Goal: Communication & Community: Share content

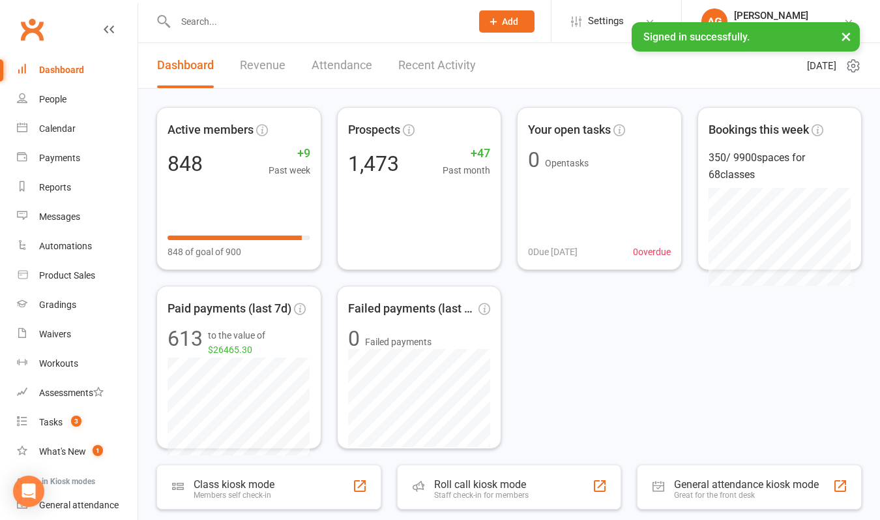
click at [385, 23] on input "text" at bounding box center [316, 21] width 291 height 18
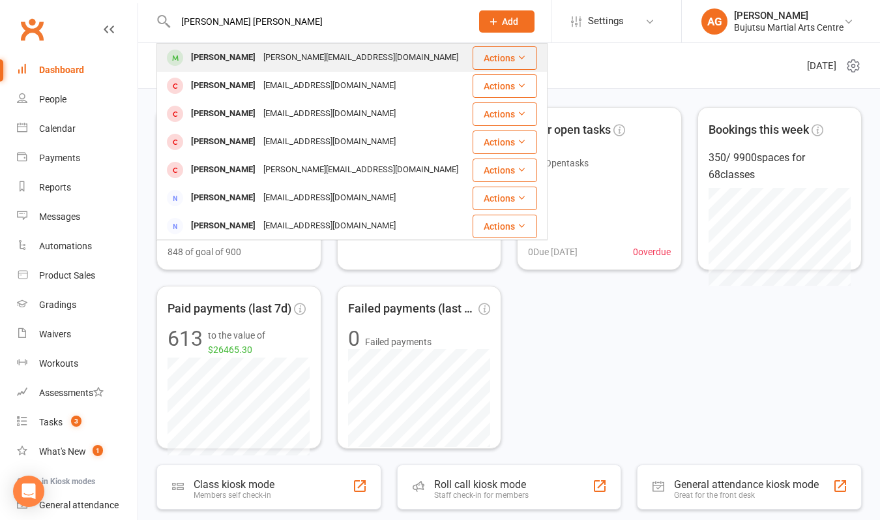
type input "[PERSON_NAME] [PERSON_NAME]"
click at [321, 53] on div "[PERSON_NAME][EMAIL_ADDRESS][DOMAIN_NAME]" at bounding box center [360, 57] width 203 height 19
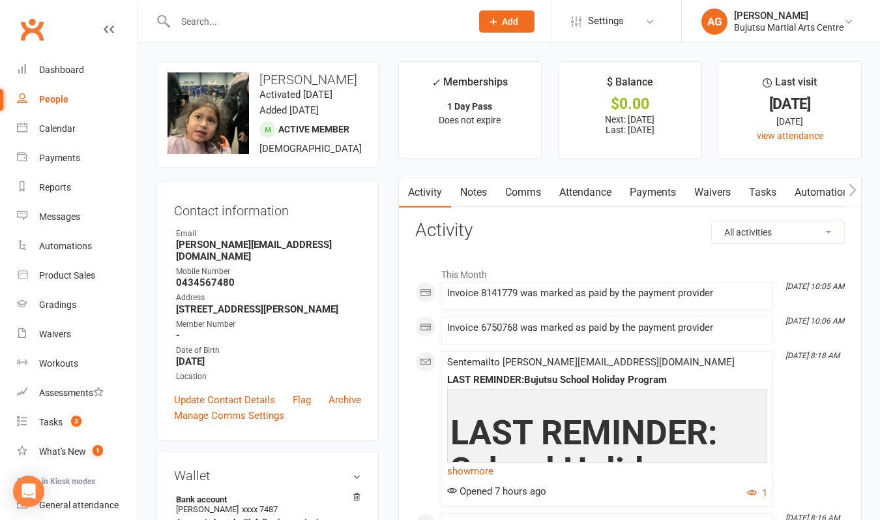
click at [641, 192] on link "Payments" at bounding box center [653, 192] width 65 height 30
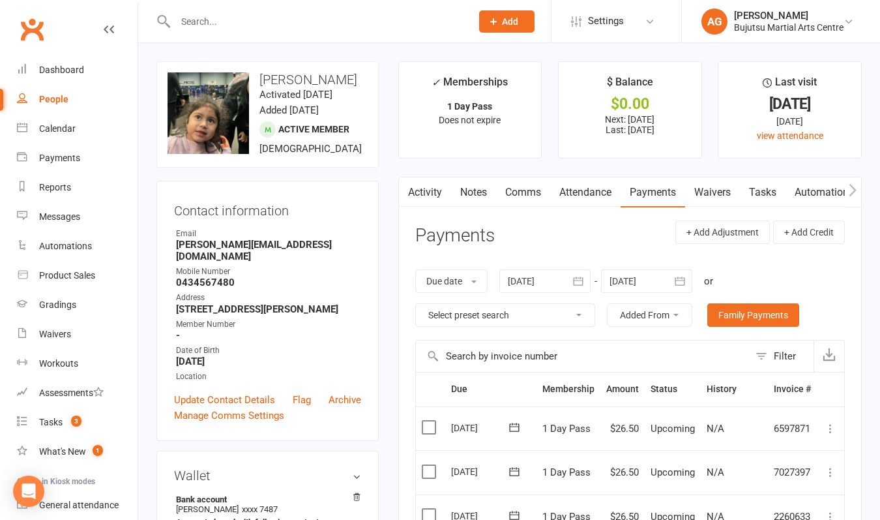
click at [514, 279] on div at bounding box center [544, 280] width 91 height 23
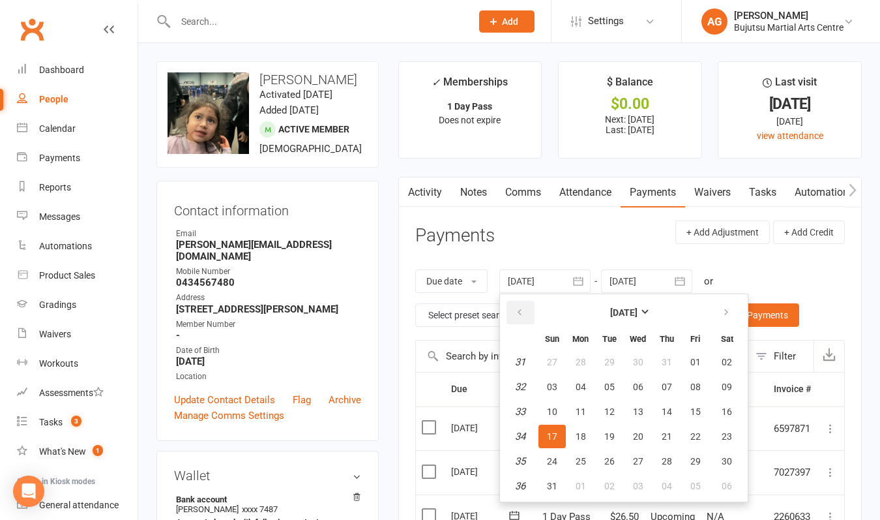
click at [523, 309] on icon "button" at bounding box center [519, 312] width 9 height 10
click at [612, 358] on span "01" at bounding box center [609, 362] width 10 height 10
type input "[DATE]"
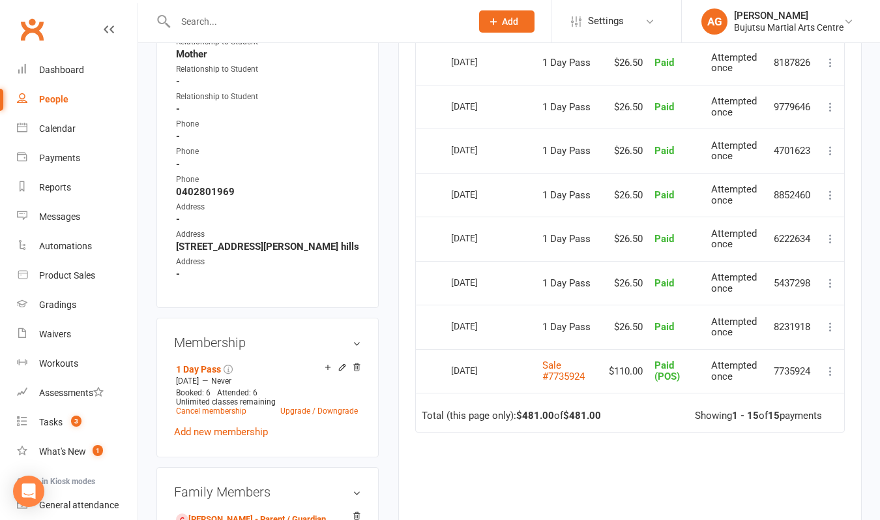
scroll to position [875, 0]
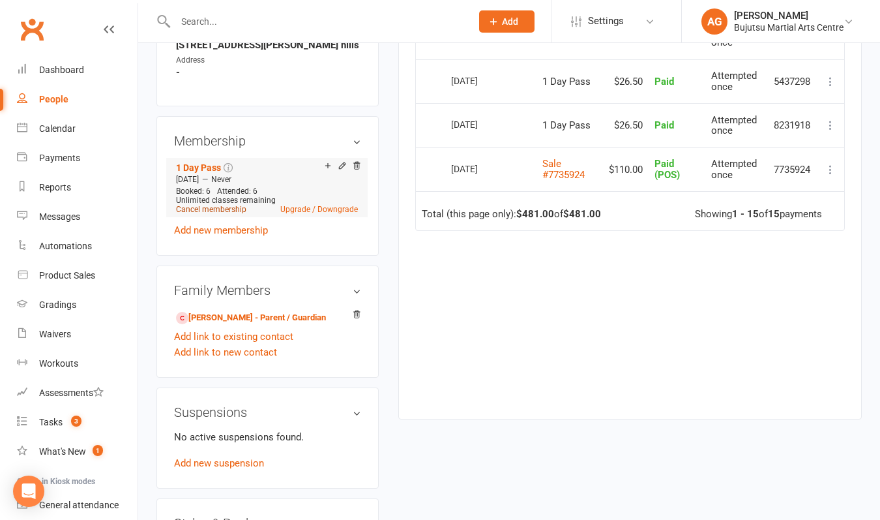
click at [198, 205] on link "Cancel membership" at bounding box center [211, 209] width 70 height 9
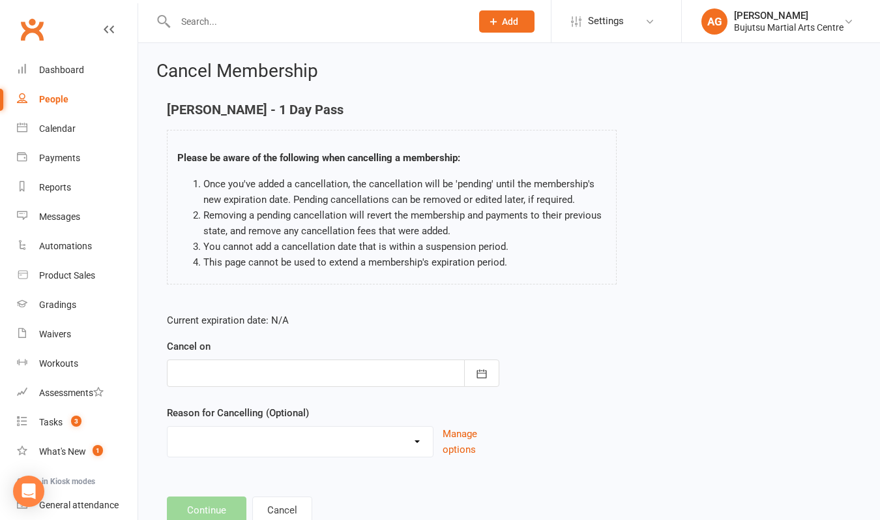
click at [331, 379] on div at bounding box center [333, 372] width 332 height 27
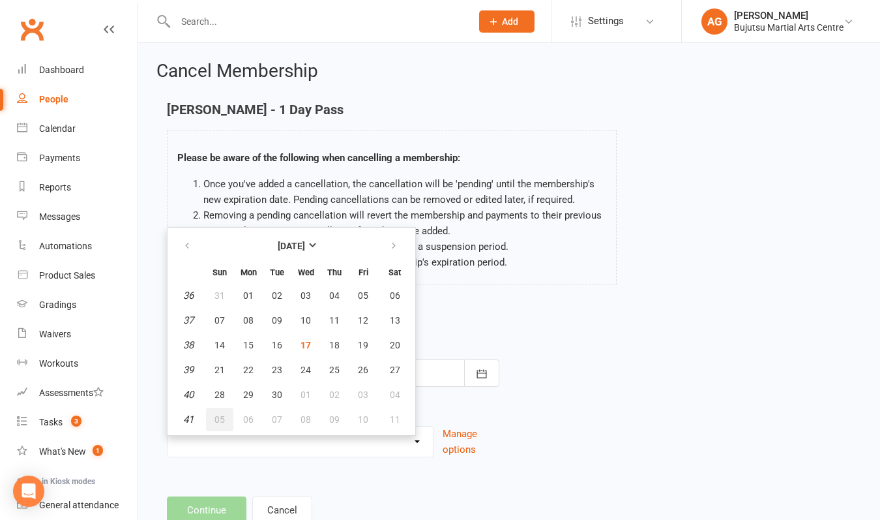
click at [218, 420] on span "05" at bounding box center [219, 419] width 10 height 10
type input "[DATE]"
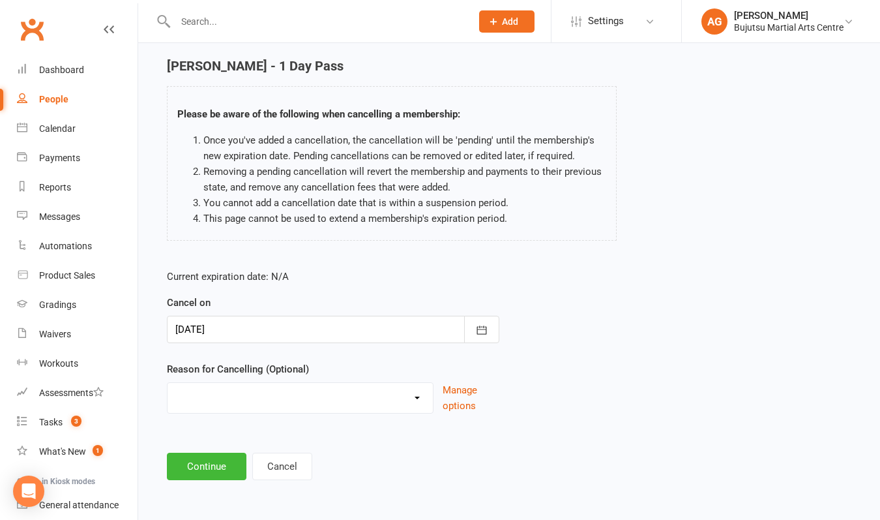
scroll to position [51, 0]
click at [210, 452] on button "Continue" at bounding box center [207, 465] width 80 height 27
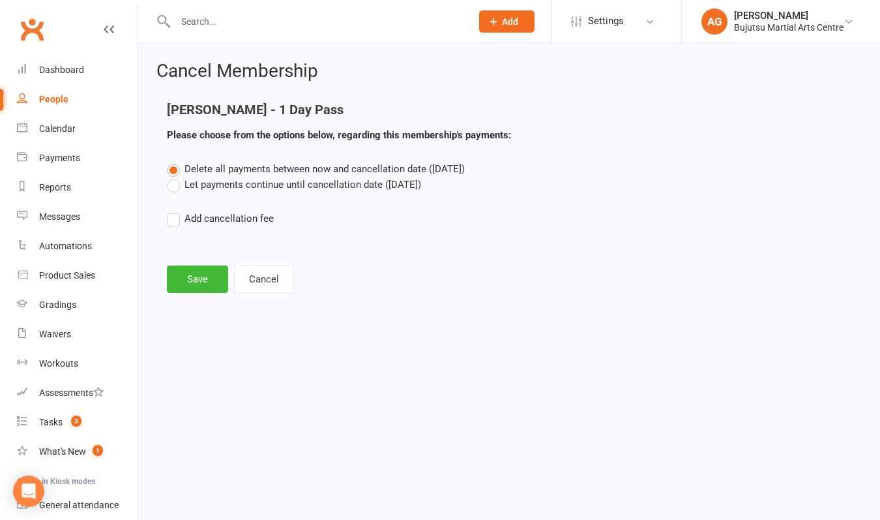
click at [198, 182] on label "Let payments continue until cancellation date ([DATE])" at bounding box center [294, 185] width 254 height 16
click at [175, 177] on input "Let payments continue until cancellation date ([DATE])" at bounding box center [171, 177] width 8 height 0
click at [193, 277] on button "Save" at bounding box center [197, 278] width 61 height 27
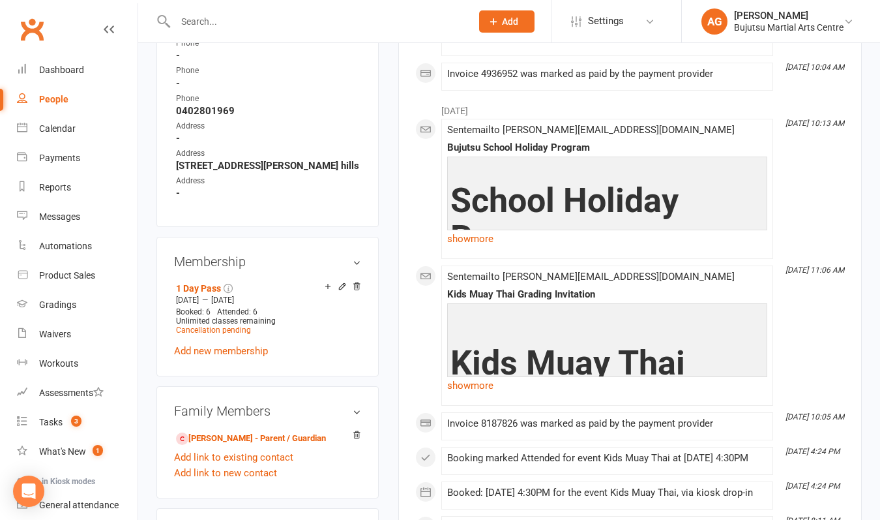
scroll to position [792, 0]
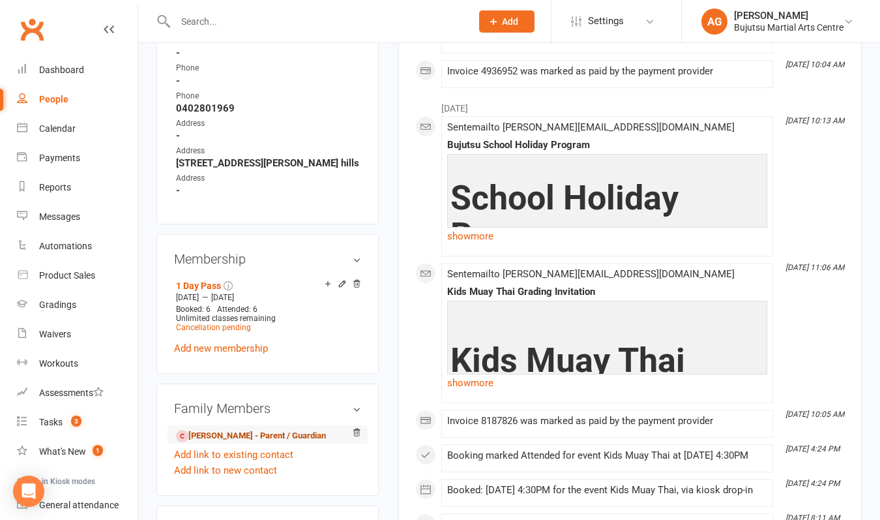
click at [228, 429] on link "[PERSON_NAME] - Parent / Guardian" at bounding box center [251, 436] width 150 height 14
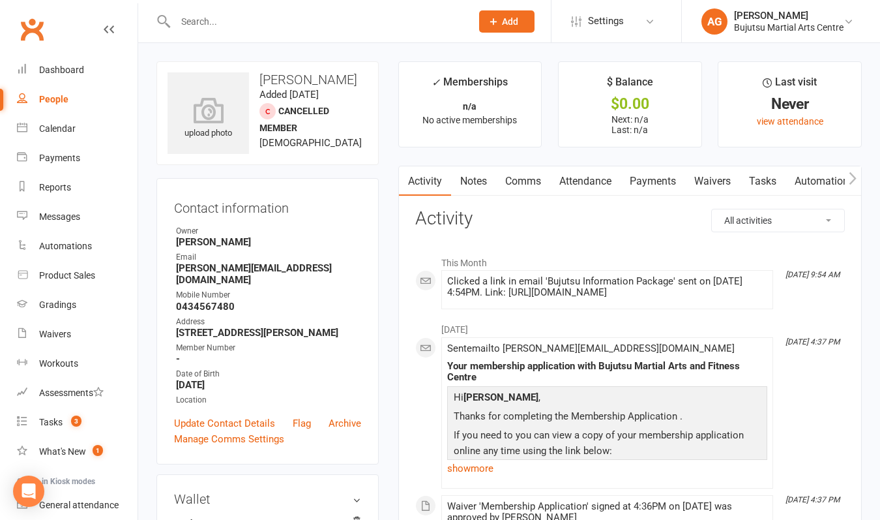
drag, startPoint x: 364, startPoint y: 80, endPoint x: 263, endPoint y: 78, distance: 101.7
click at [263, 78] on h3 "[PERSON_NAME]" at bounding box center [268, 79] width 200 height 14
copy h3 "[PERSON_NAME]"
click at [68, 217] on div "Messages" at bounding box center [59, 216] width 41 height 10
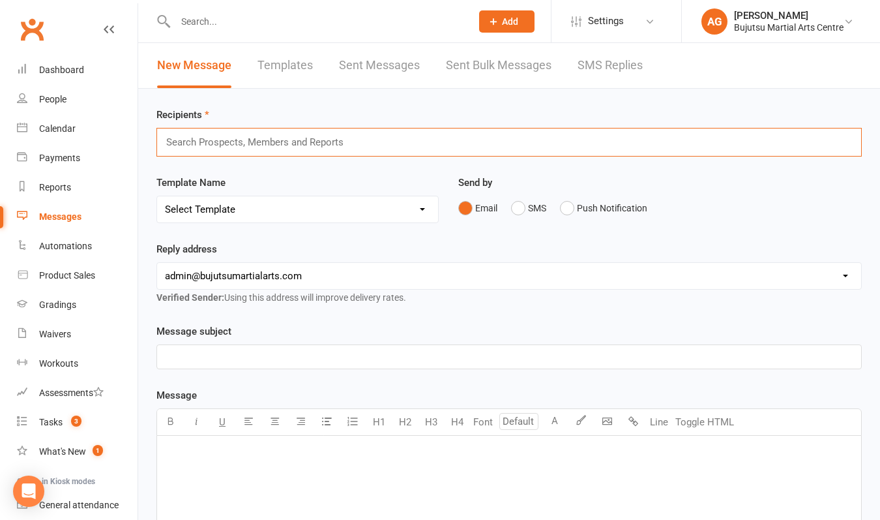
click at [267, 141] on input "text" at bounding box center [261, 142] width 192 height 17
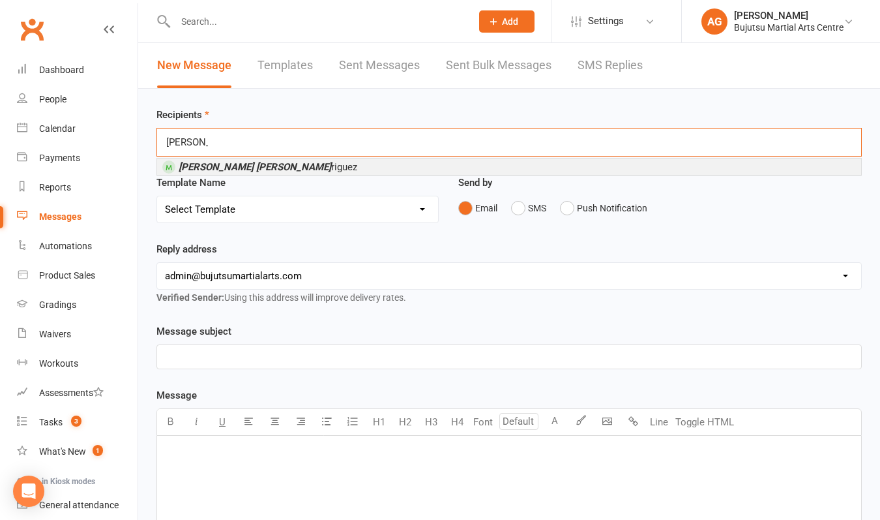
type input "[PERSON_NAME] [PERSON_NAME]"
click at [252, 168] on li "[PERSON_NAME] [PERSON_NAME]" at bounding box center [509, 166] width 704 height 16
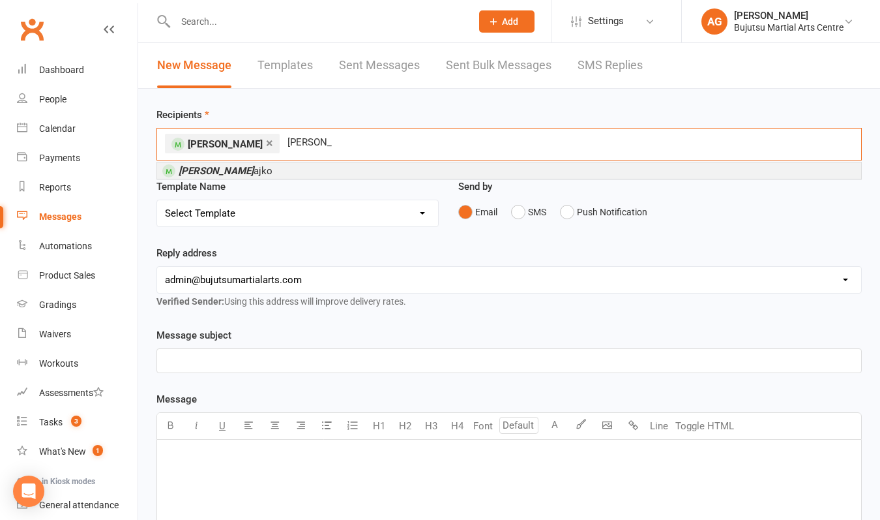
type input "[PERSON_NAME]"
click at [223, 175] on span "[PERSON_NAME]" at bounding box center [226, 171] width 94 height 12
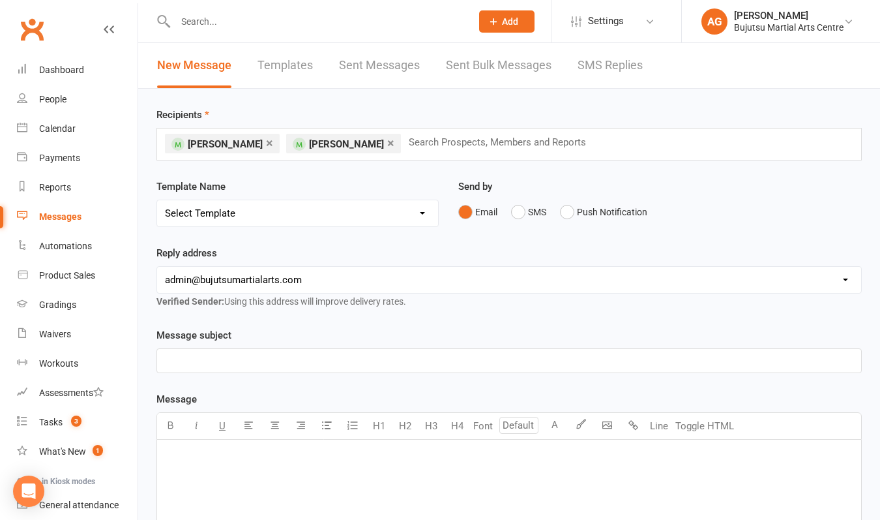
select select "30"
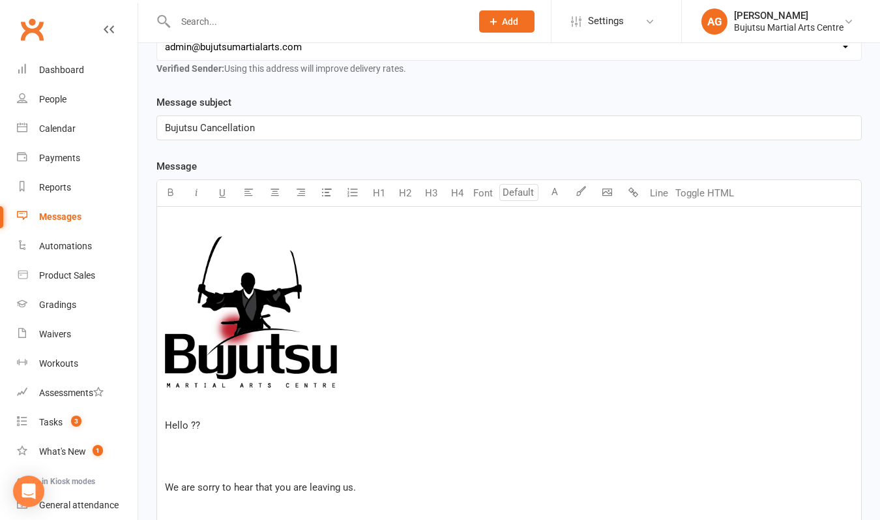
scroll to position [244, 0]
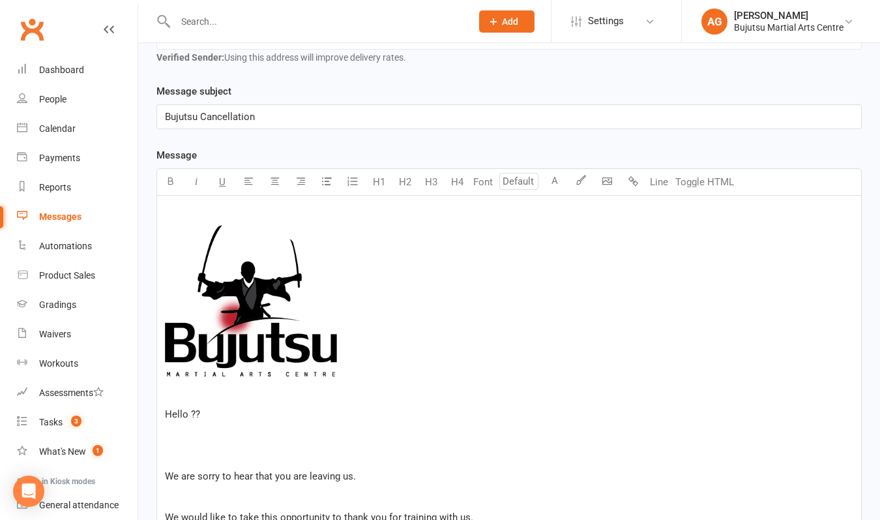
click at [199, 418] on p "Hello ??" at bounding box center [509, 414] width 688 height 16
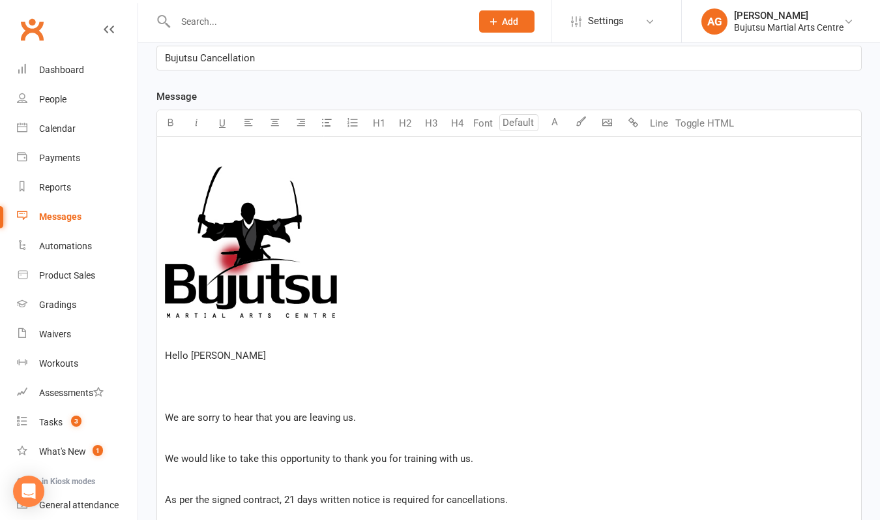
scroll to position [304, 0]
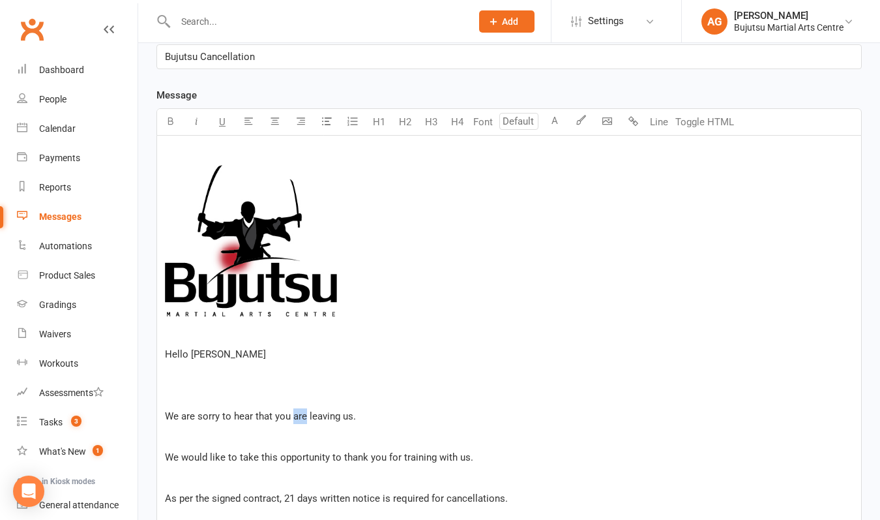
drag, startPoint x: 306, startPoint y: 421, endPoint x: 293, endPoint y: 419, distance: 13.2
click at [293, 419] on span "We are sorry to hear that you are leaving us." at bounding box center [260, 416] width 191 height 12
click at [383, 456] on span "We would like to take this opportunity to thank you for training with us." at bounding box center [319, 457] width 308 height 12
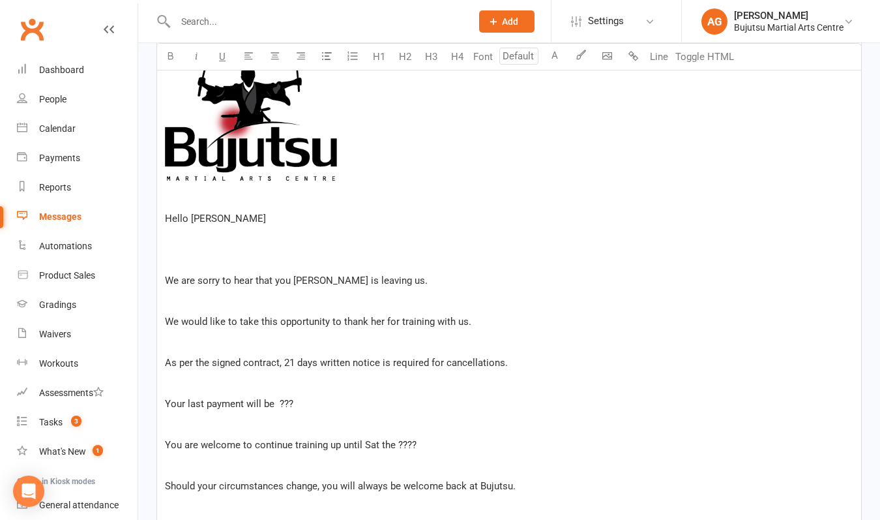
scroll to position [441, 0]
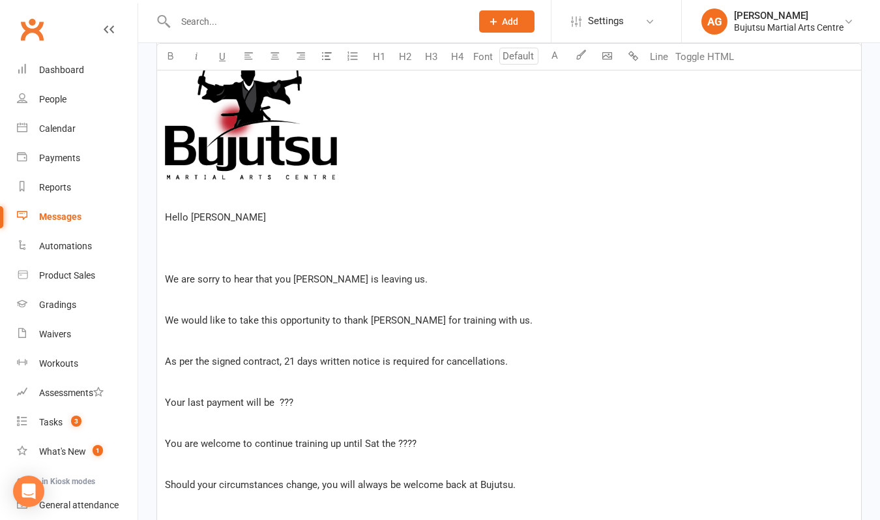
drag, startPoint x: 327, startPoint y: 430, endPoint x: 291, endPoint y: 402, distance: 45.9
click at [291, 402] on span "Your last payment will be ???" at bounding box center [229, 402] width 128 height 12
drag, startPoint x: 197, startPoint y: 443, endPoint x: 167, endPoint y: 444, distance: 30.0
click at [167, 444] on span "You are welcome to continue training up until Sat the ????" at bounding box center [291, 443] width 252 height 12
click at [406, 443] on span "She is welcome to continue training up until Sat the ????" at bounding box center [287, 443] width 245 height 12
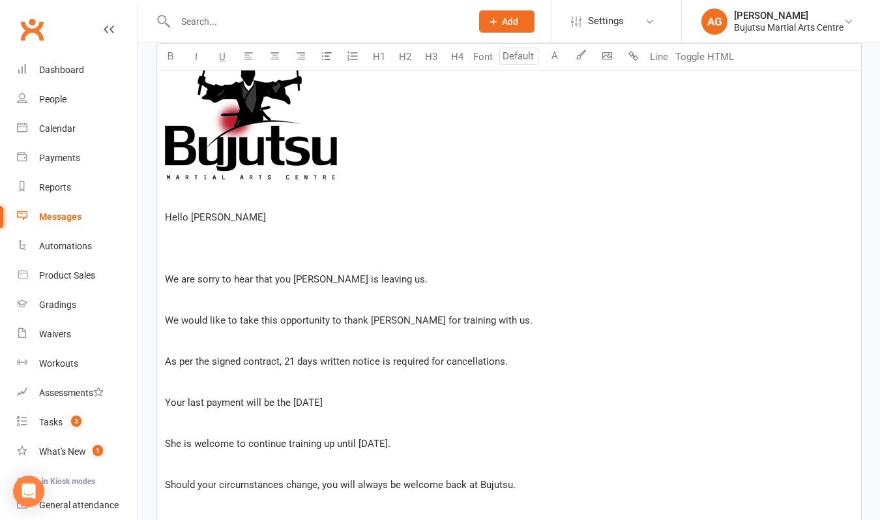
click at [337, 483] on span "Should your circumstances change, you will always be welcome back at Bujutsu." at bounding box center [340, 484] width 351 height 12
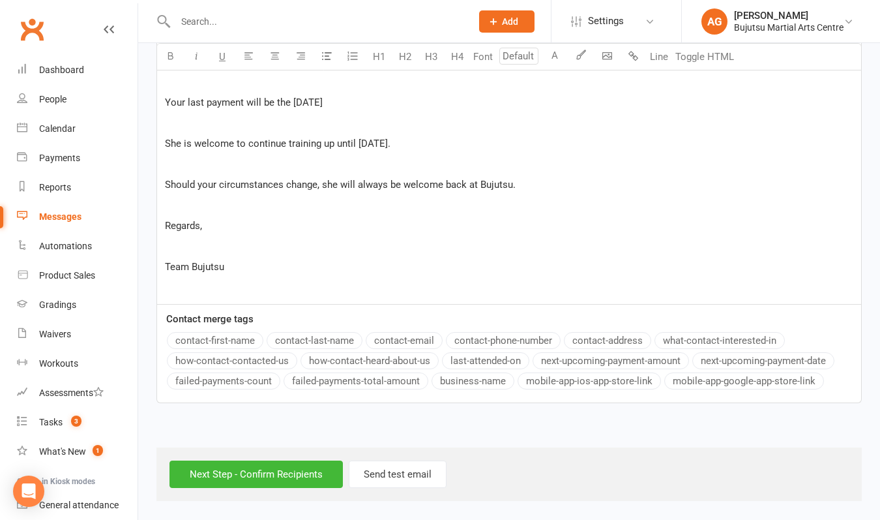
scroll to position [752, 0]
click at [286, 463] on input "Next Step - Confirm Recipients" at bounding box center [255, 473] width 173 height 27
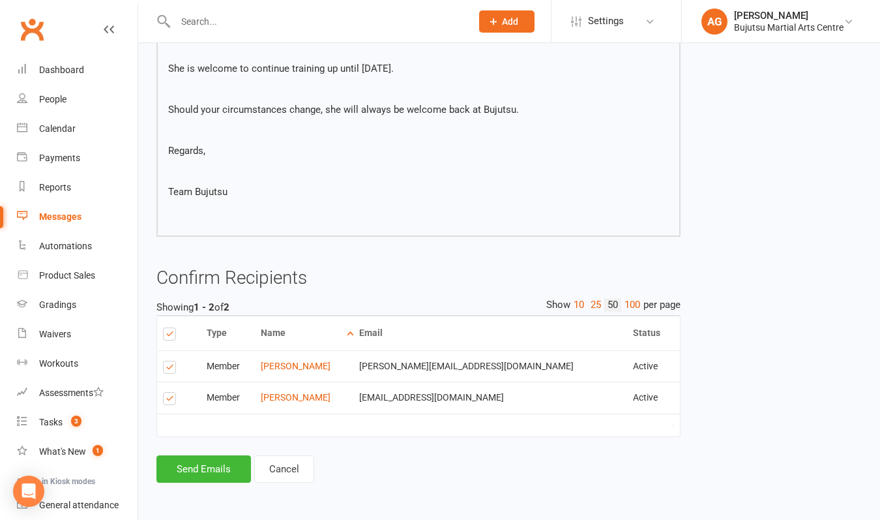
scroll to position [572, 0]
click at [200, 455] on button "Send Emails" at bounding box center [203, 468] width 95 height 27
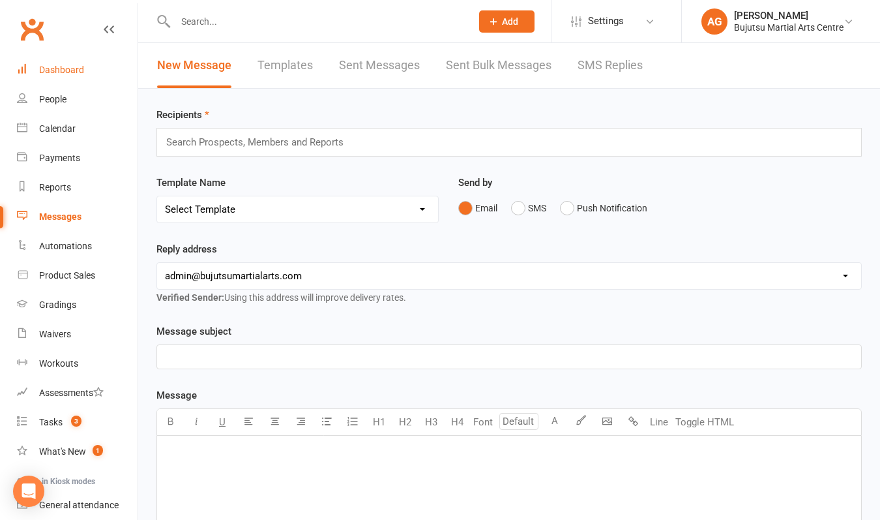
click at [61, 76] on link "Dashboard" at bounding box center [77, 69] width 121 height 29
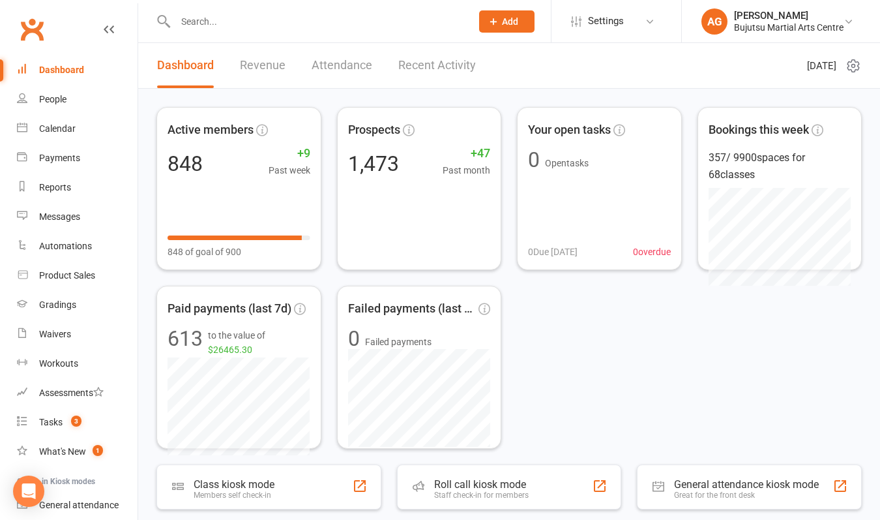
click at [204, 19] on input "text" at bounding box center [316, 21] width 291 height 18
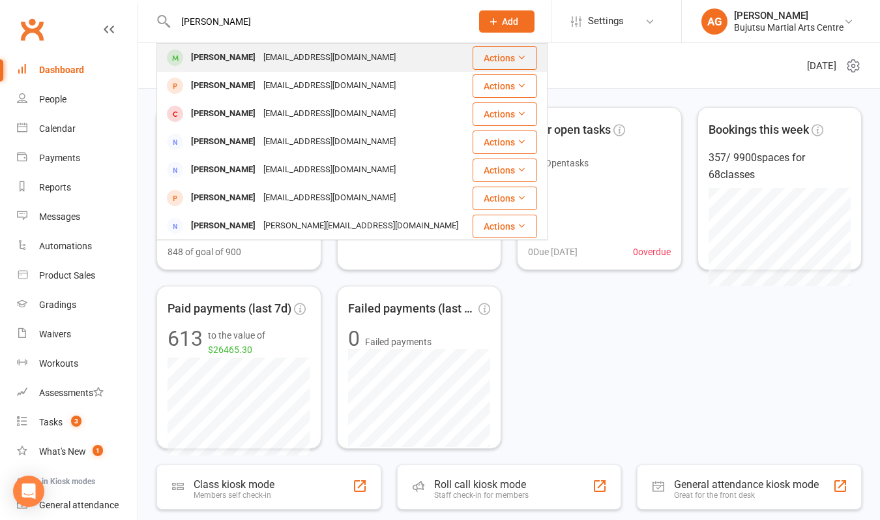
type input "[PERSON_NAME]"
click at [199, 53] on div "[PERSON_NAME]" at bounding box center [223, 57] width 72 height 19
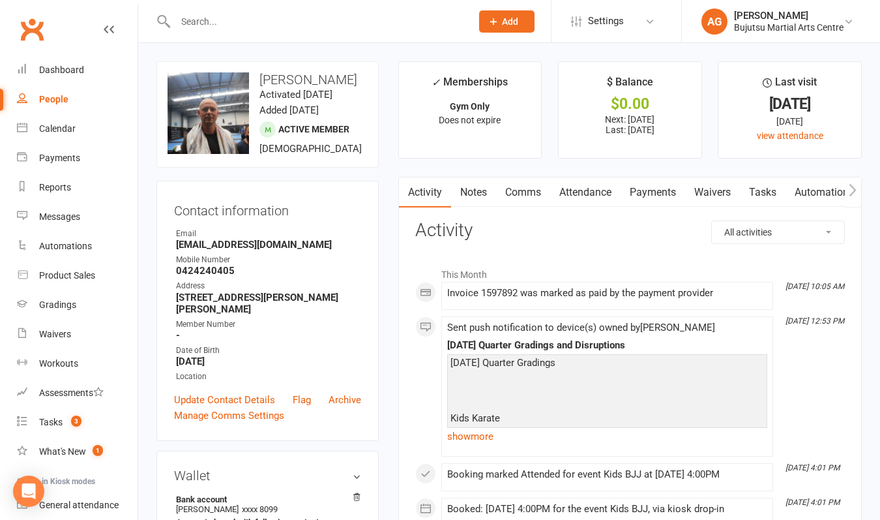
click at [708, 194] on link "Waivers" at bounding box center [712, 192] width 55 height 30
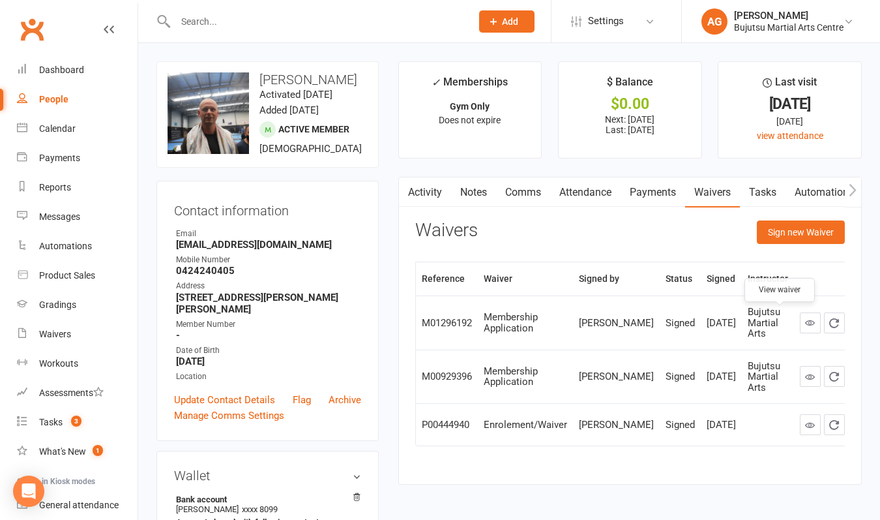
click at [805, 322] on icon at bounding box center [810, 322] width 10 height 10
click at [648, 193] on link "Payments" at bounding box center [653, 192] width 65 height 30
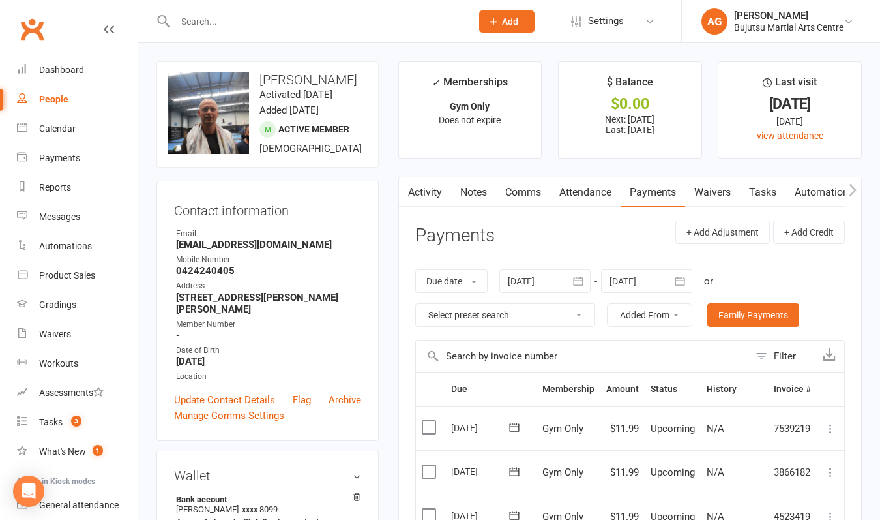
click at [540, 281] on div at bounding box center [544, 280] width 91 height 23
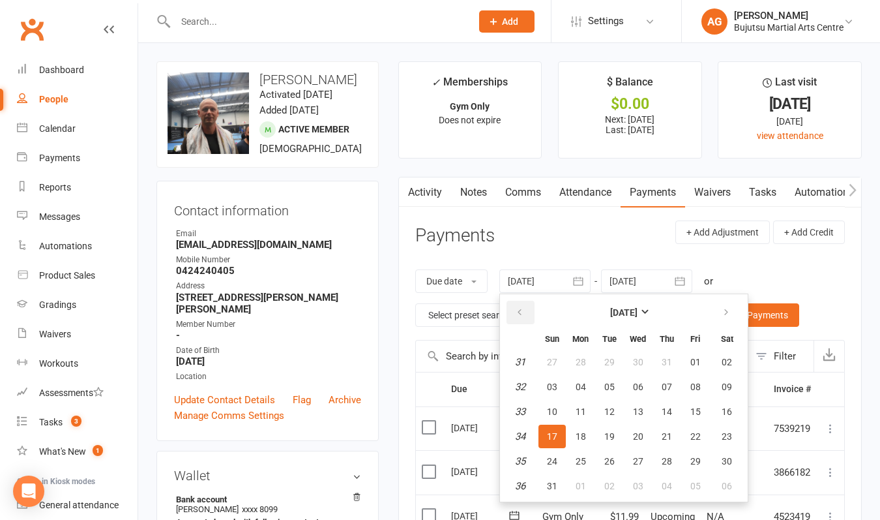
click at [524, 315] on icon "button" at bounding box center [519, 312] width 9 height 10
click at [731, 314] on icon "button" at bounding box center [726, 312] width 9 height 10
click at [362, 364] on div "Contact information Owner Email [EMAIL_ADDRESS][DOMAIN_NAME] Mobile Number [PHO…" at bounding box center [267, 311] width 222 height 260
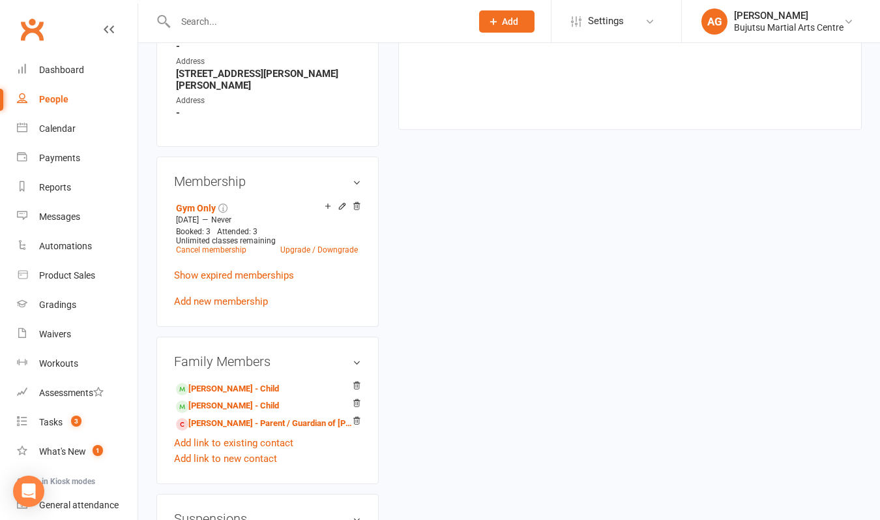
scroll to position [889, 0]
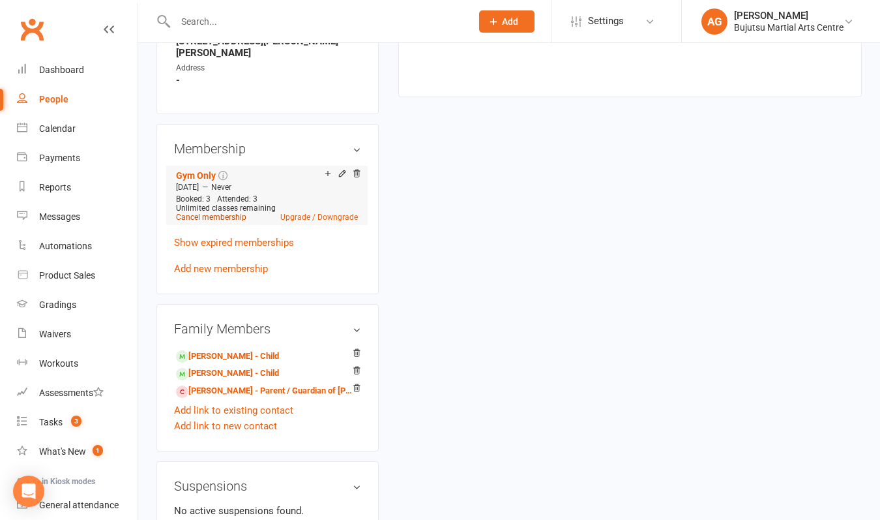
click at [211, 222] on link "Cancel membership" at bounding box center [211, 217] width 70 height 9
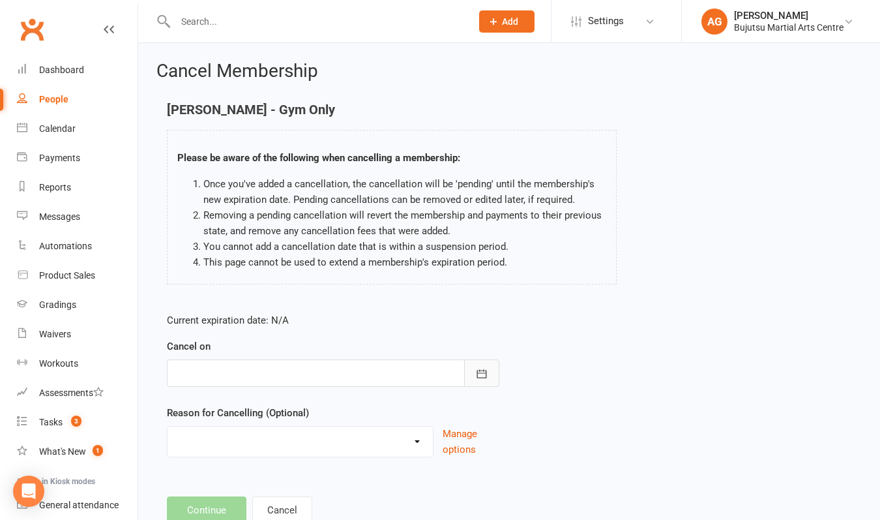
click at [482, 377] on icon "button" at bounding box center [481, 373] width 13 height 13
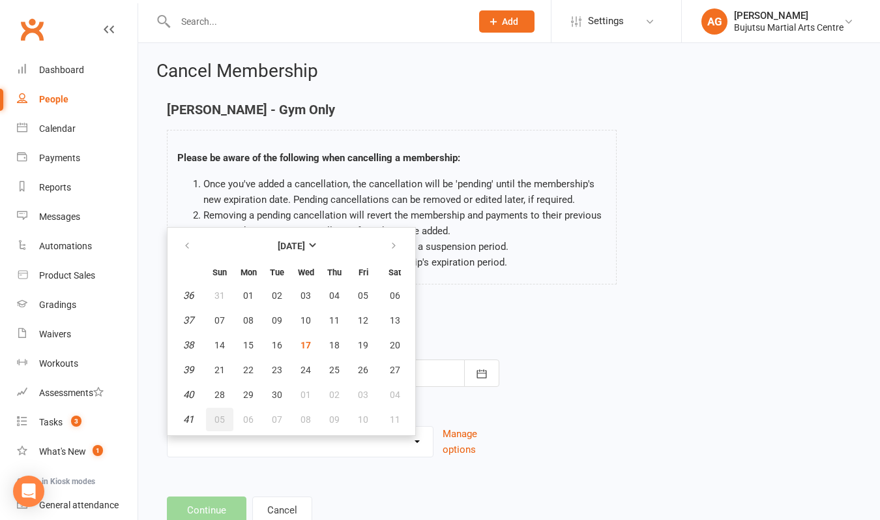
click at [220, 420] on span "05" at bounding box center [219, 419] width 10 height 10
type input "[DATE]"
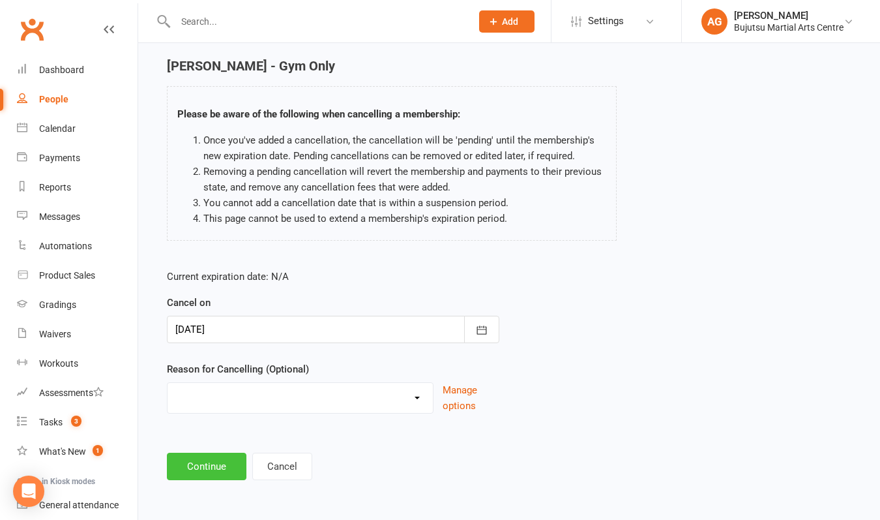
scroll to position [54, 0]
click at [209, 455] on button "Continue" at bounding box center [207, 465] width 80 height 27
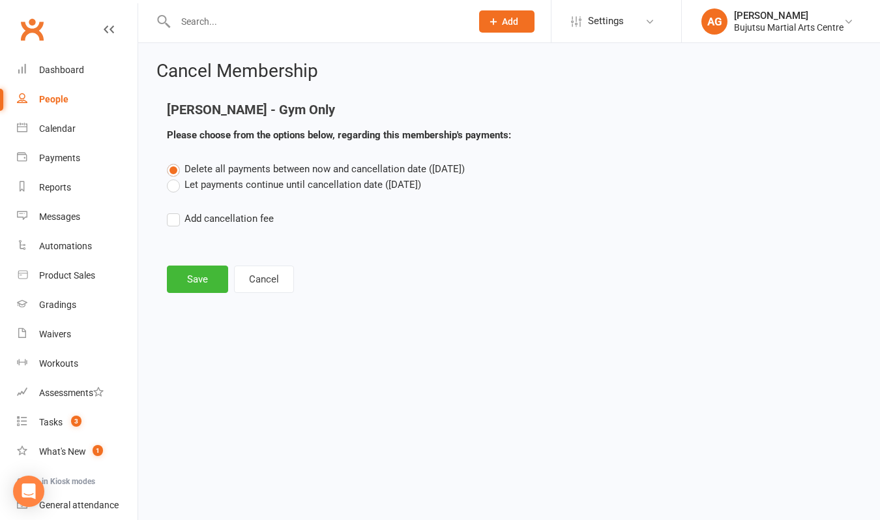
scroll to position [0, 0]
click at [176, 186] on label "Let payments continue until cancellation date ([DATE])" at bounding box center [294, 185] width 254 height 16
click at [175, 177] on input "Let payments continue until cancellation date ([DATE])" at bounding box center [171, 177] width 8 height 0
click at [187, 280] on button "Save" at bounding box center [197, 278] width 61 height 27
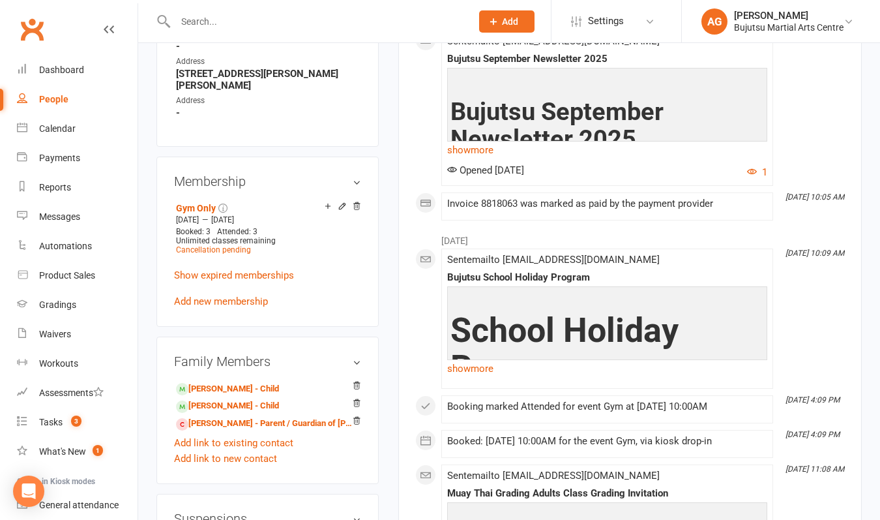
scroll to position [897, 0]
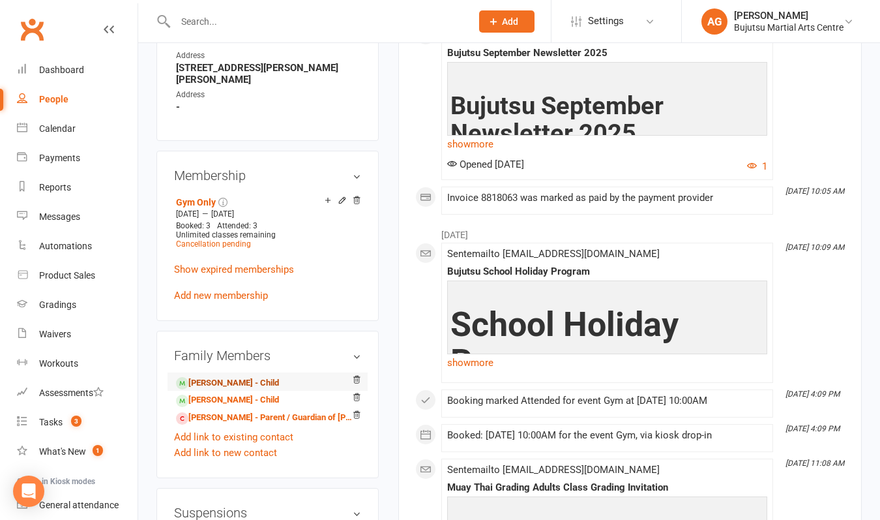
click at [198, 390] on link "[PERSON_NAME] - Child" at bounding box center [227, 383] width 103 height 14
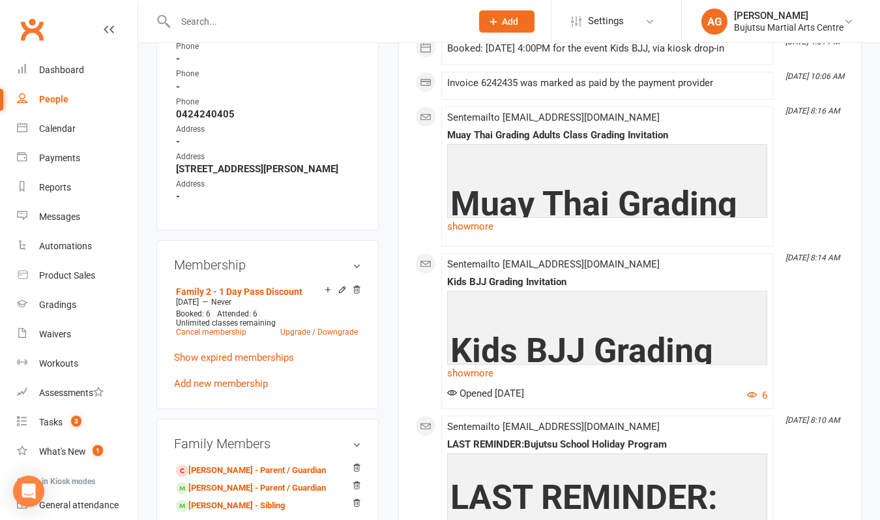
scroll to position [765, 0]
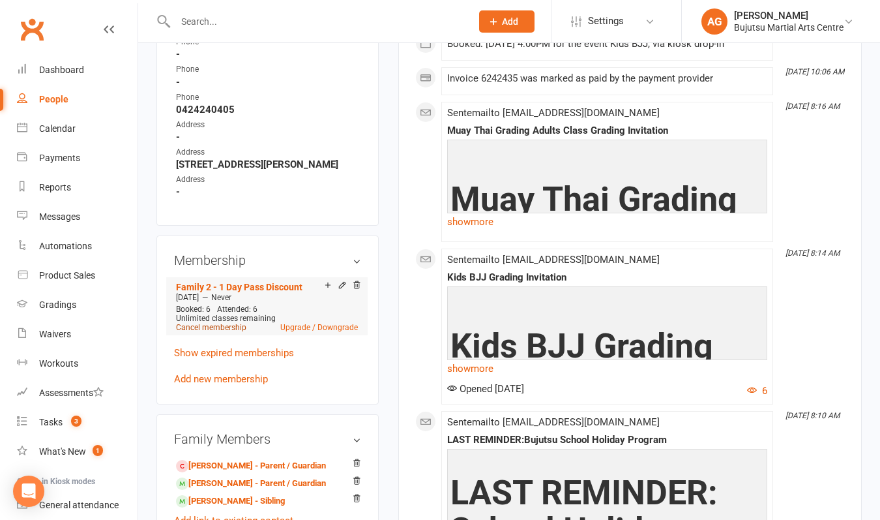
click at [223, 332] on link "Cancel membership" at bounding box center [211, 327] width 70 height 9
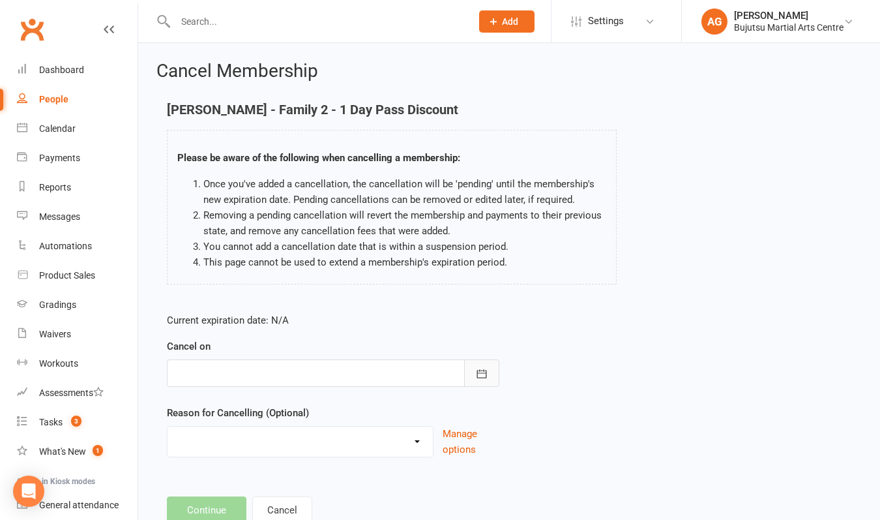
click at [482, 372] on icon "button" at bounding box center [482, 373] width 10 height 8
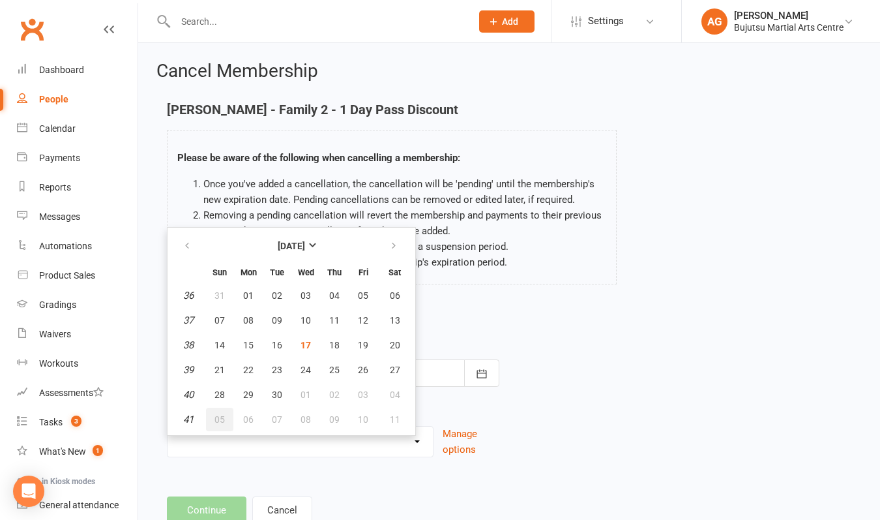
click at [219, 418] on span "05" at bounding box center [219, 419] width 10 height 10
type input "[DATE]"
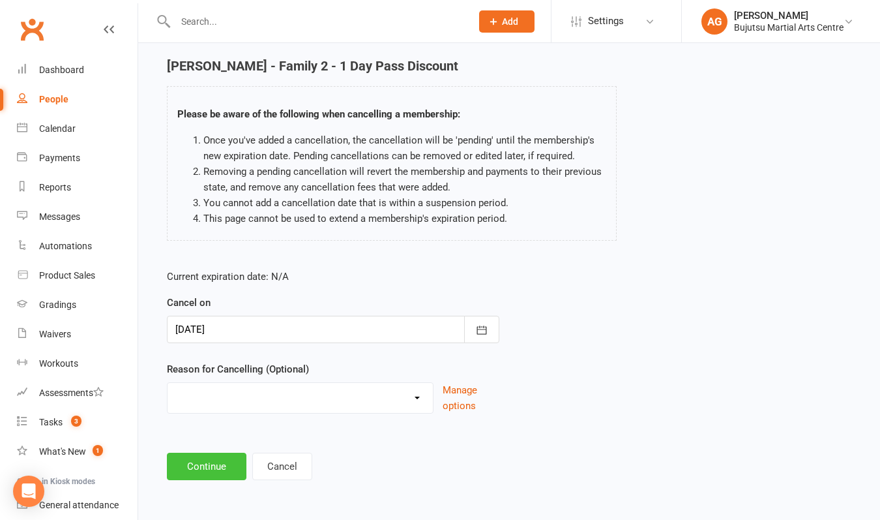
scroll to position [54, 0]
click at [209, 452] on button "Continue" at bounding box center [207, 465] width 80 height 27
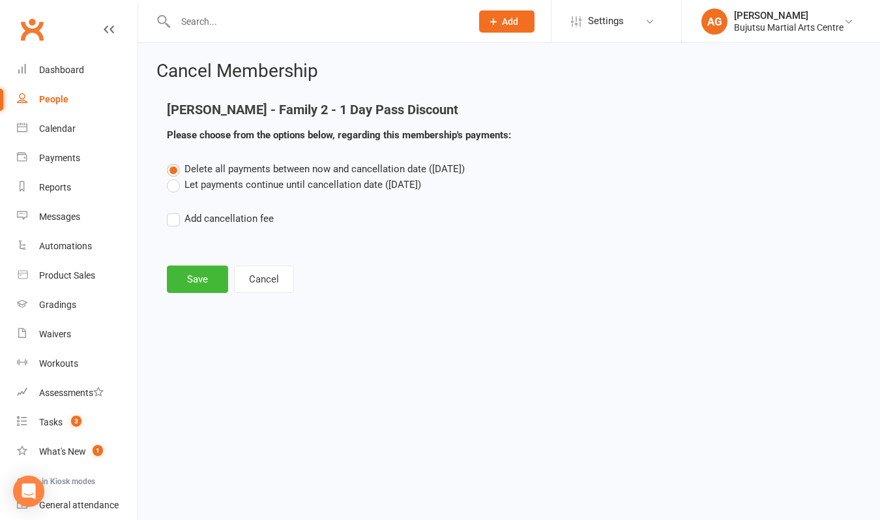
click at [191, 185] on label "Let payments continue until cancellation date ([DATE])" at bounding box center [294, 185] width 254 height 16
click at [175, 177] on input "Let payments continue until cancellation date ([DATE])" at bounding box center [171, 177] width 8 height 0
click at [194, 284] on button "Save" at bounding box center [197, 278] width 61 height 27
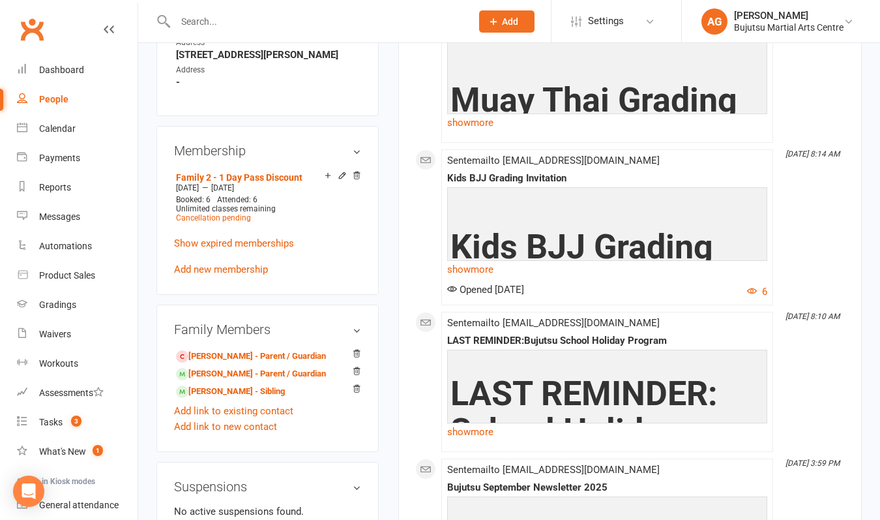
scroll to position [917, 0]
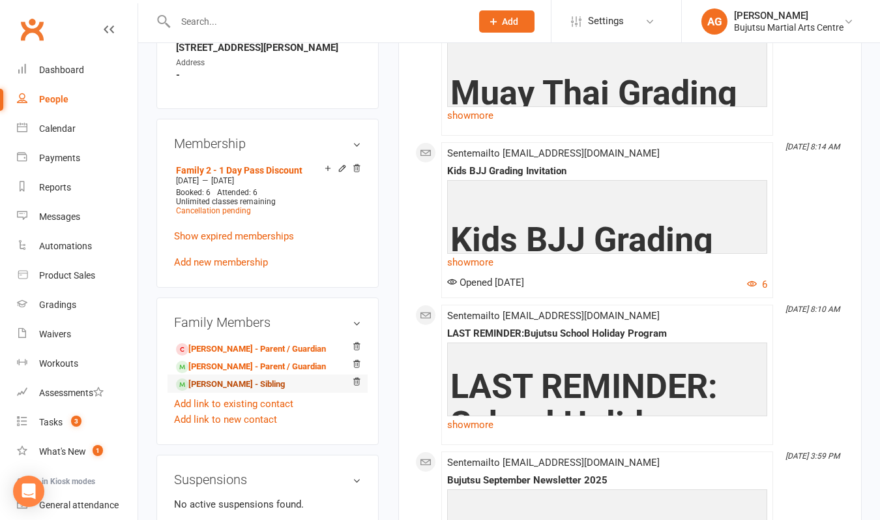
click at [214, 391] on link "[PERSON_NAME] - Sibling" at bounding box center [230, 384] width 109 height 14
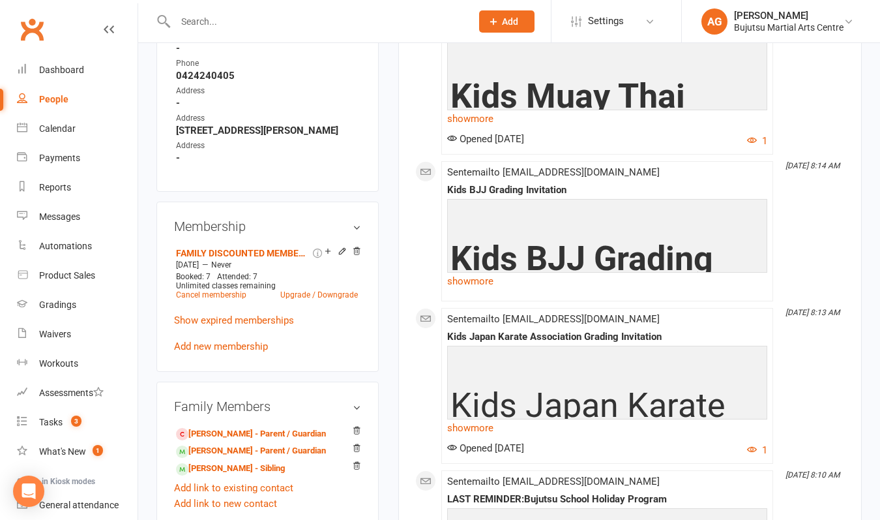
scroll to position [801, 0]
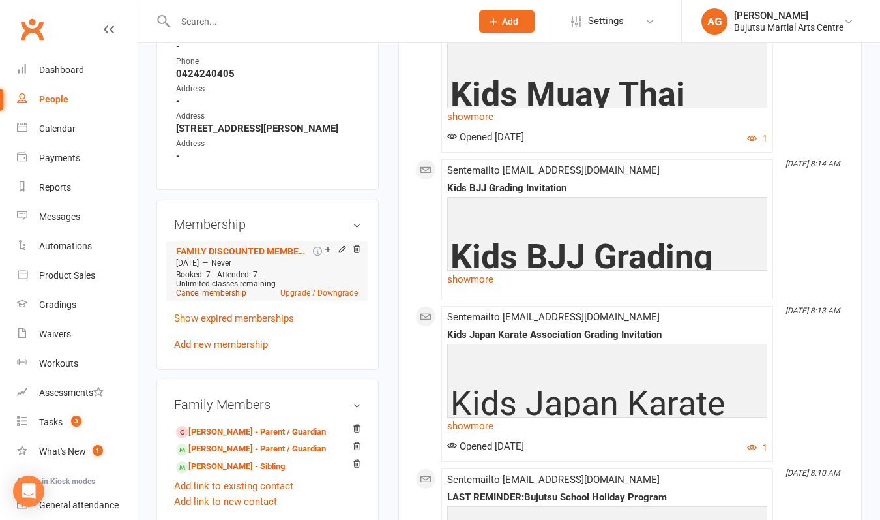
click at [212, 297] on link "Cancel membership" at bounding box center [211, 292] width 70 height 9
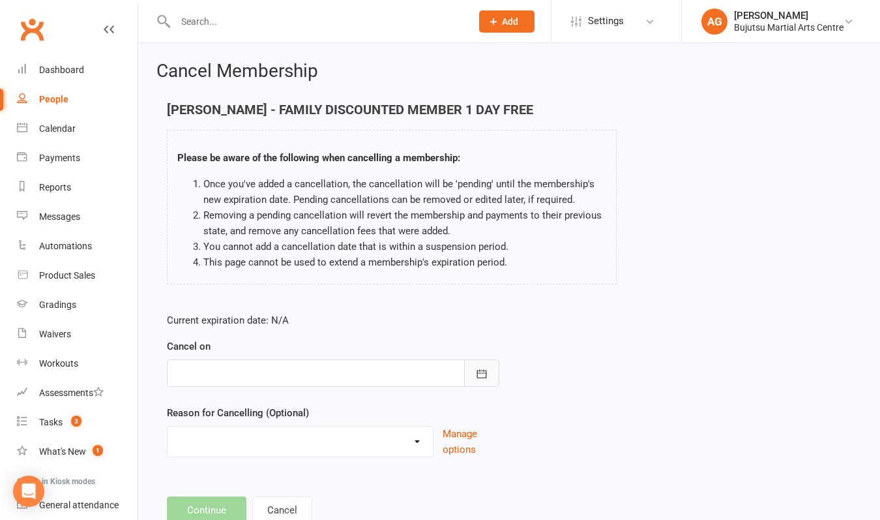
click at [482, 372] on icon "button" at bounding box center [482, 373] width 10 height 8
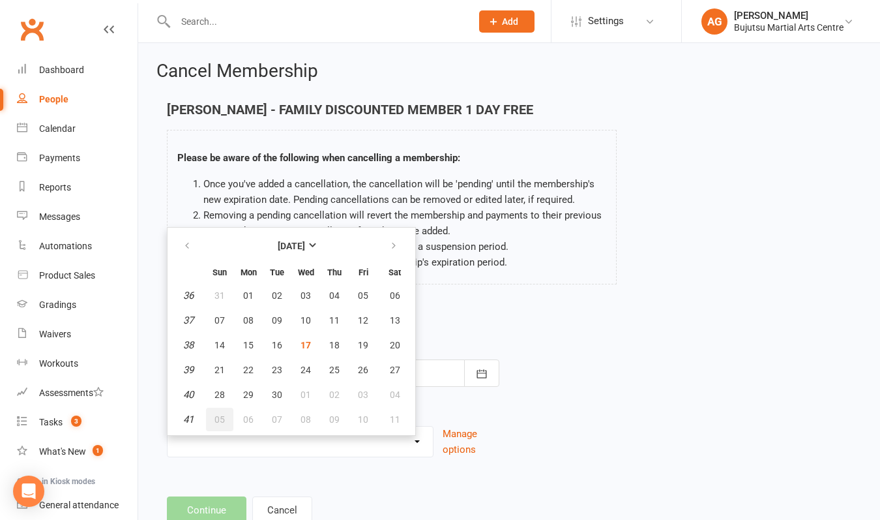
click at [219, 415] on span "05" at bounding box center [219, 419] width 10 height 10
type input "[DATE]"
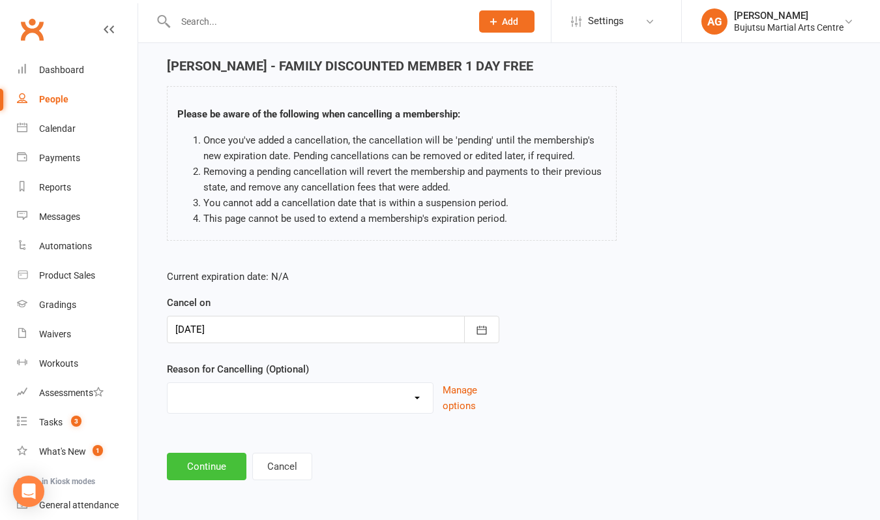
scroll to position [54, 0]
click at [211, 456] on button "Continue" at bounding box center [207, 465] width 80 height 27
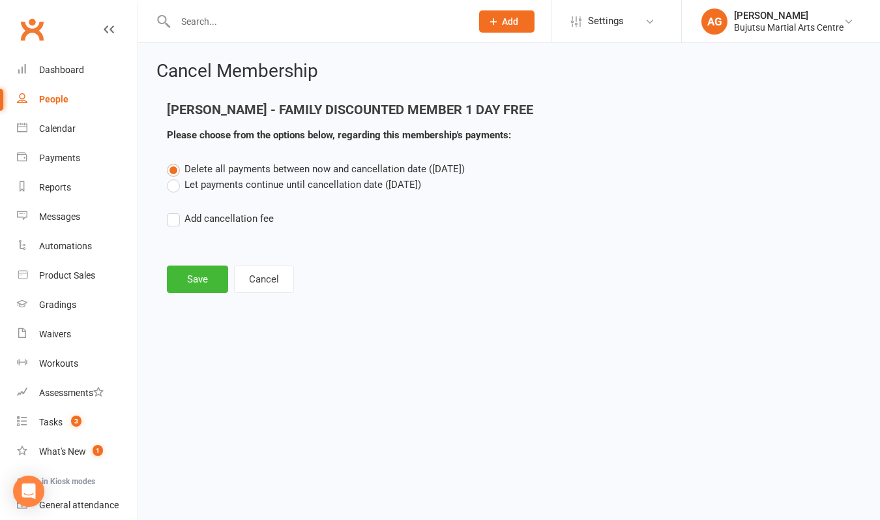
scroll to position [0, 0]
click at [243, 184] on label "Let payments continue until cancellation date ([DATE])" at bounding box center [294, 185] width 254 height 16
click at [175, 177] on input "Let payments continue until cancellation date ([DATE])" at bounding box center [171, 177] width 8 height 0
click at [203, 279] on button "Save" at bounding box center [197, 278] width 61 height 27
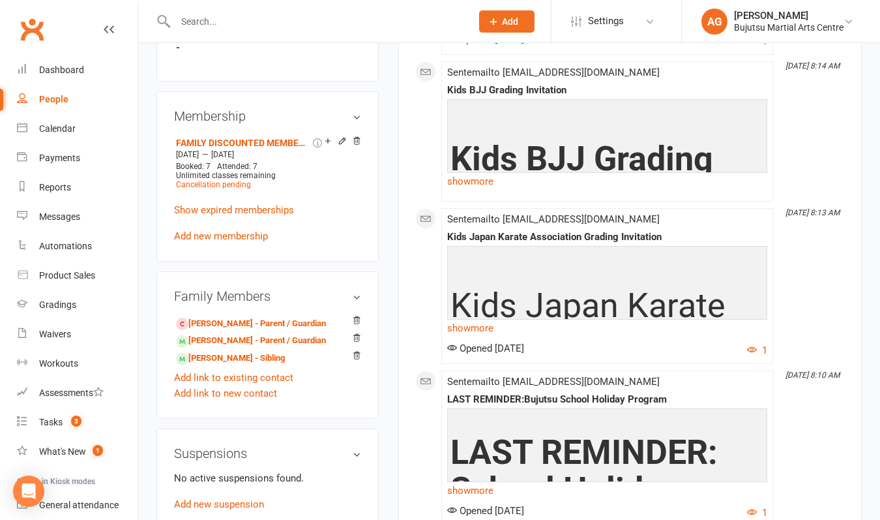
scroll to position [946, 0]
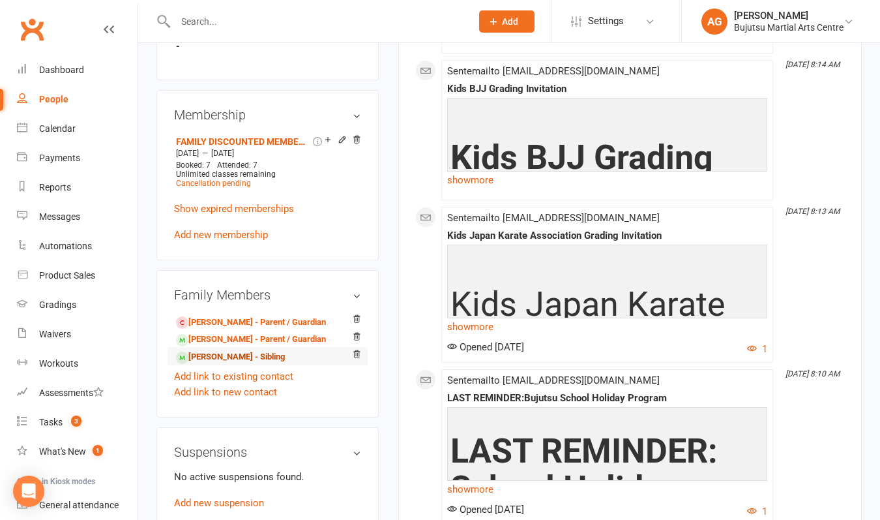
click at [186, 364] on span at bounding box center [182, 357] width 12 height 12
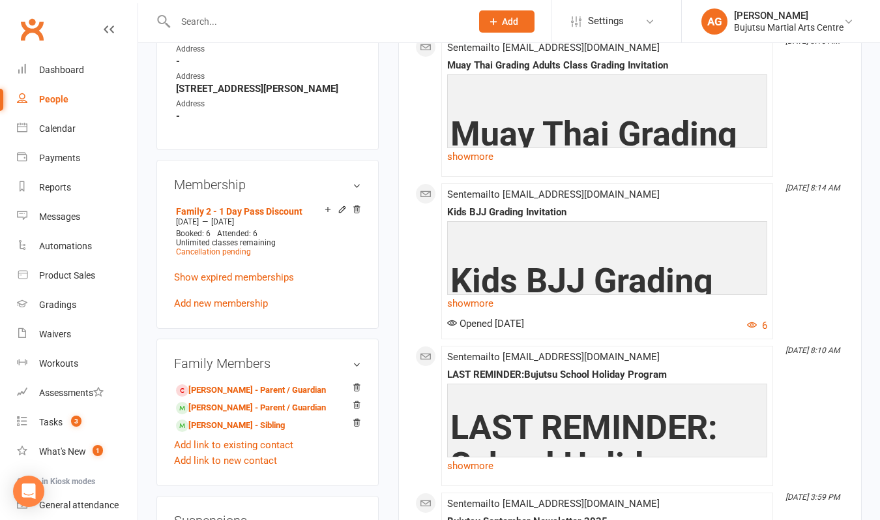
scroll to position [881, 0]
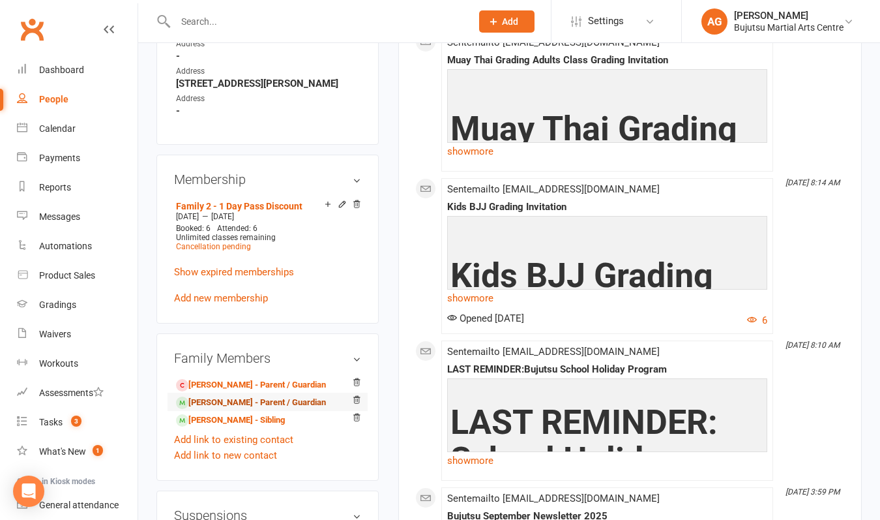
click at [211, 409] on link "[PERSON_NAME] - Parent / Guardian" at bounding box center [251, 403] width 150 height 14
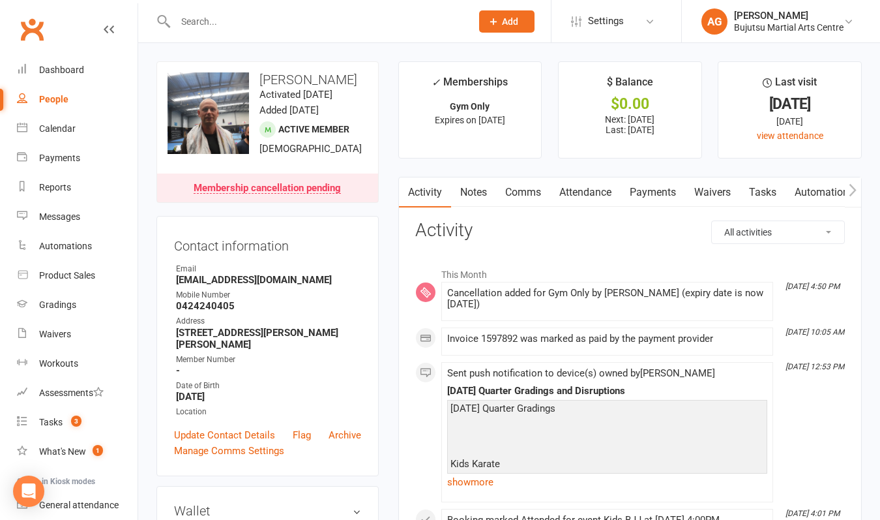
drag, startPoint x: 349, startPoint y: 81, endPoint x: 263, endPoint y: 77, distance: 86.1
click at [263, 77] on h3 "[PERSON_NAME]" at bounding box center [268, 79] width 200 height 14
copy h3 "[PERSON_NAME]"
click at [67, 219] on div "Messages" at bounding box center [59, 216] width 41 height 10
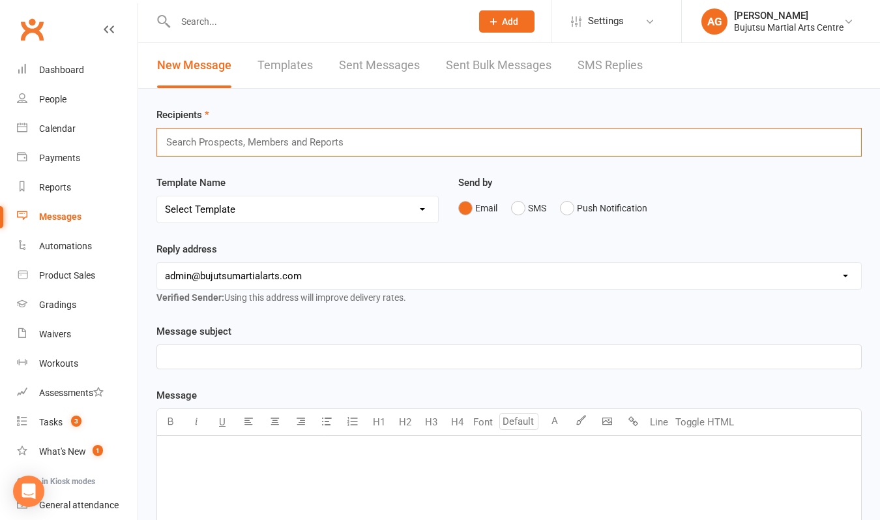
click at [271, 143] on input "text" at bounding box center [261, 142] width 192 height 17
paste input "[PERSON_NAME]"
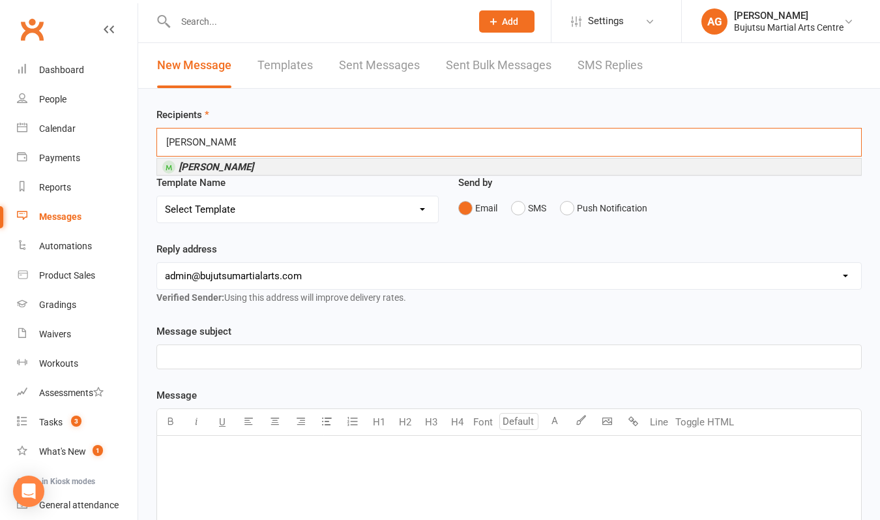
type input "[PERSON_NAME]"
click at [242, 166] on em "[PERSON_NAME]" at bounding box center [216, 167] width 75 height 12
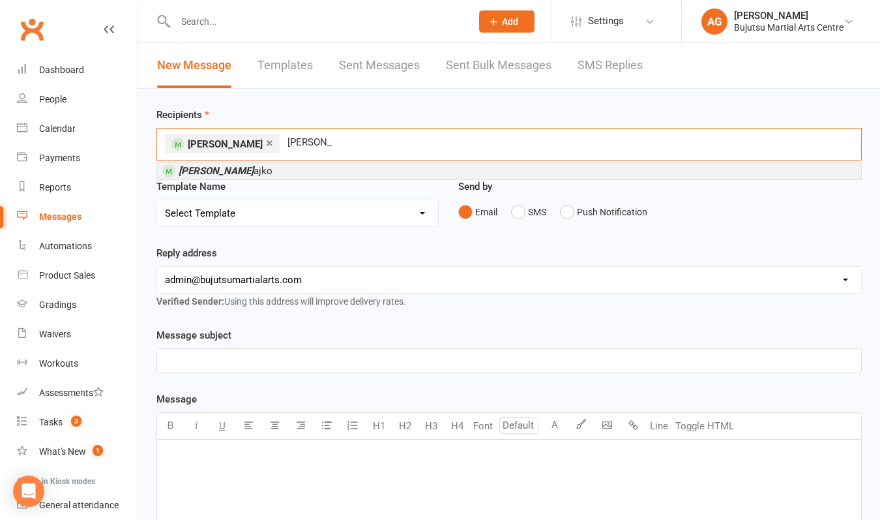
type input "[PERSON_NAME]"
drag, startPoint x: 242, startPoint y: 166, endPoint x: 216, endPoint y: 173, distance: 26.6
click at [216, 173] on em "[PERSON_NAME]" at bounding box center [216, 171] width 75 height 12
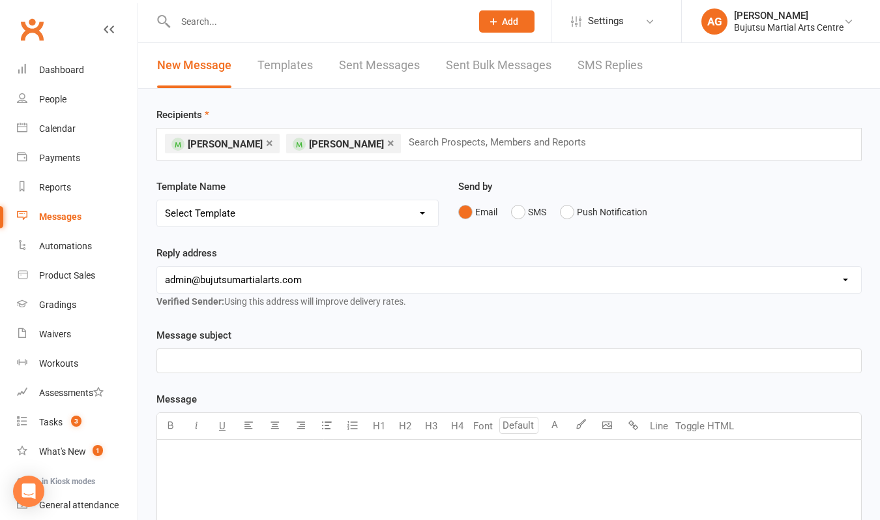
select select "30"
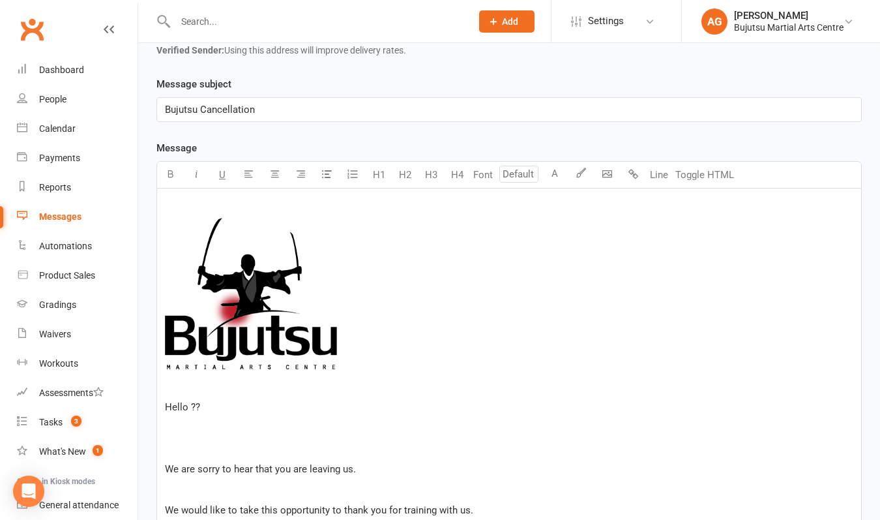
scroll to position [259, 0]
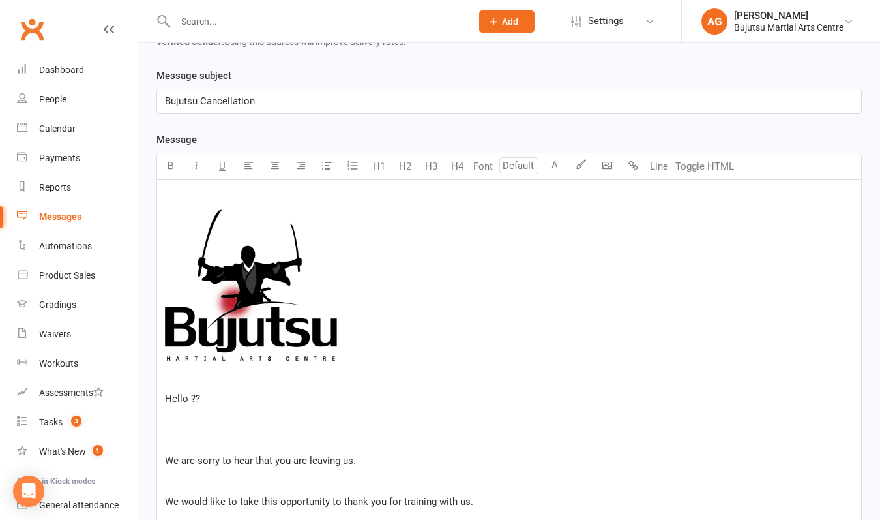
click at [222, 399] on p "Hello ??" at bounding box center [509, 398] width 688 height 16
click at [188, 399] on span "Hello [PERSON_NAME]" at bounding box center [215, 398] width 101 height 12
click at [289, 464] on span "We are sorry to hear that you are leaving us." at bounding box center [260, 460] width 191 height 12
click at [382, 503] on span "We would like to take this opportunity to thank you for training with us." at bounding box center [319, 501] width 308 height 12
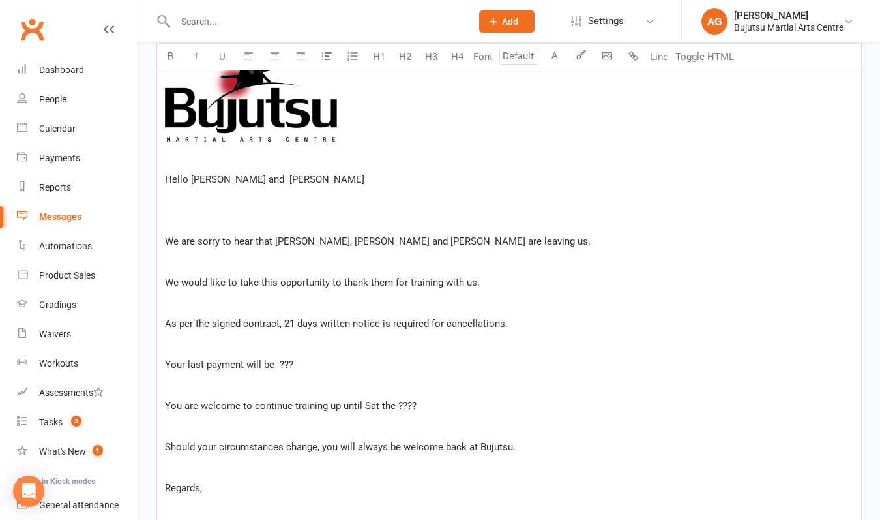
scroll to position [480, 0]
click at [293, 364] on p "Your last payment will be ???" at bounding box center [509, 363] width 688 height 16
click at [180, 405] on span "You are welcome to continue training up until Sat the ????" at bounding box center [291, 404] width 252 height 12
click at [419, 404] on p "They are welcome to continue training up until Sat the ????" at bounding box center [509, 404] width 688 height 16
click at [336, 448] on span "Should your circumstances change, you will always be welcome back at Bujutsu." at bounding box center [340, 445] width 351 height 12
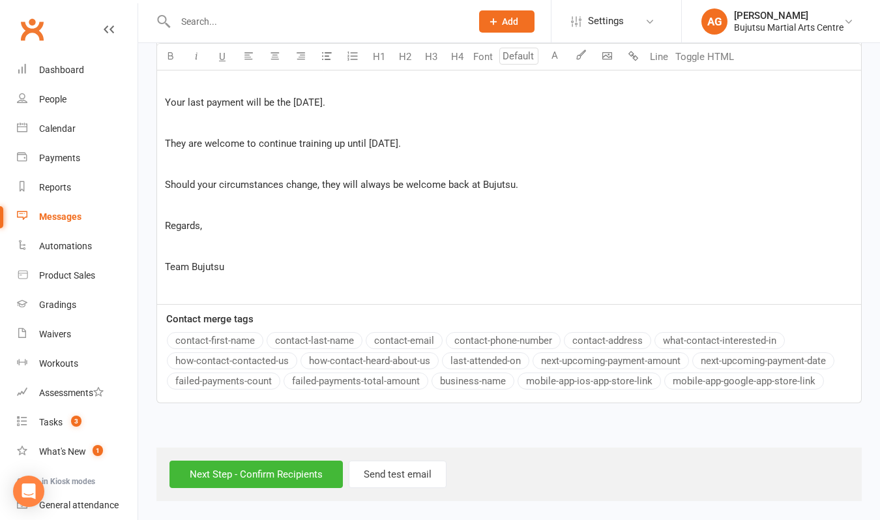
scroll to position [752, 0]
click at [319, 465] on input "Next Step - Confirm Recipients" at bounding box center [255, 473] width 173 height 27
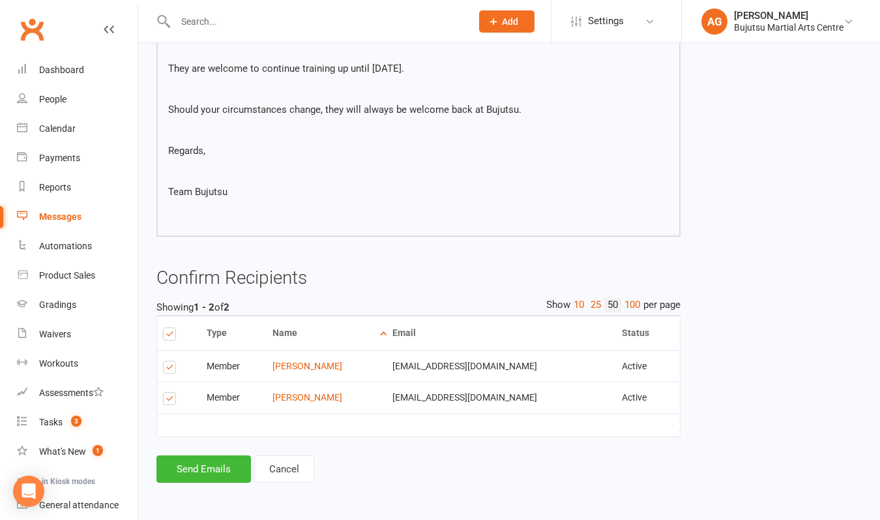
scroll to position [572, 0]
click at [206, 463] on button "Send Emails" at bounding box center [203, 468] width 95 height 27
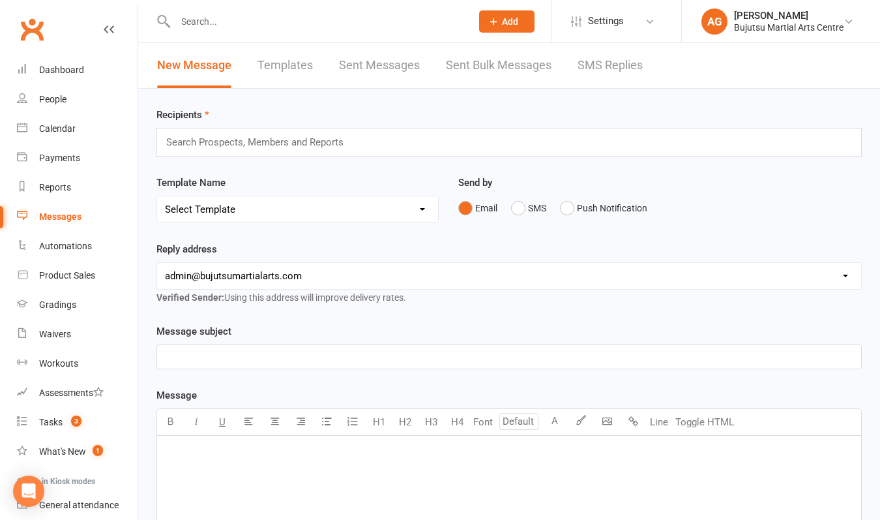
click at [213, 22] on input "text" at bounding box center [316, 21] width 291 height 18
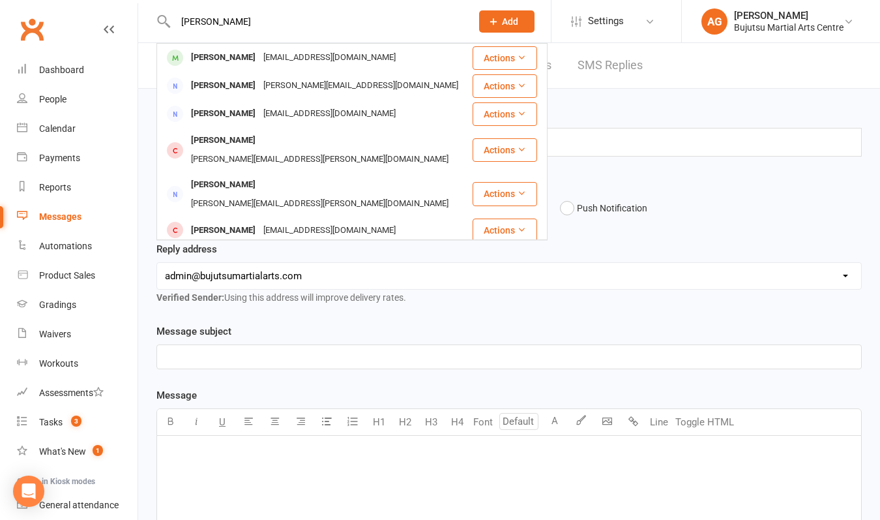
type input "[PERSON_NAME]"
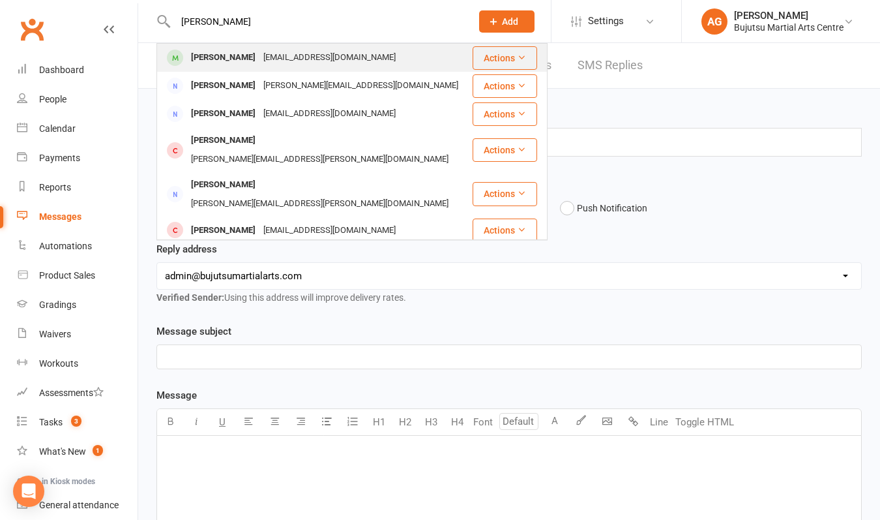
drag, startPoint x: 211, startPoint y: 42, endPoint x: 217, endPoint y: 59, distance: 17.3
click at [217, 59] on div "[PERSON_NAME]" at bounding box center [223, 57] width 72 height 19
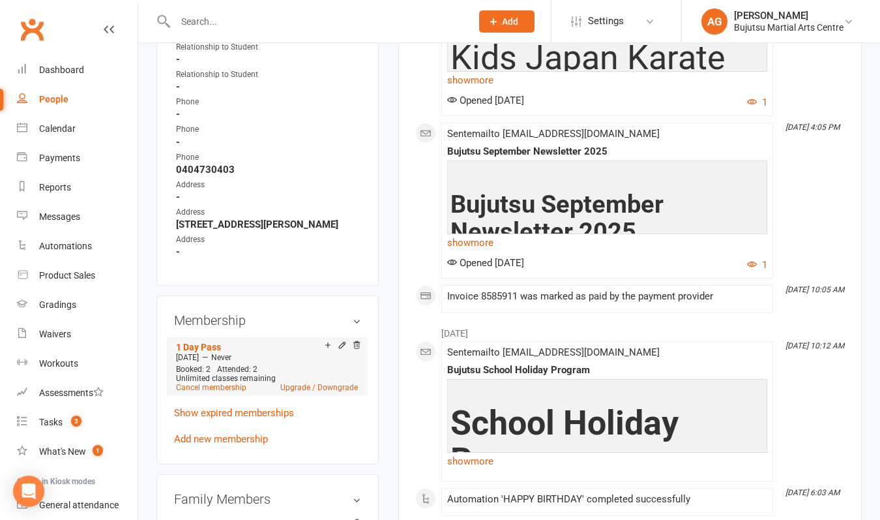
scroll to position [690, 0]
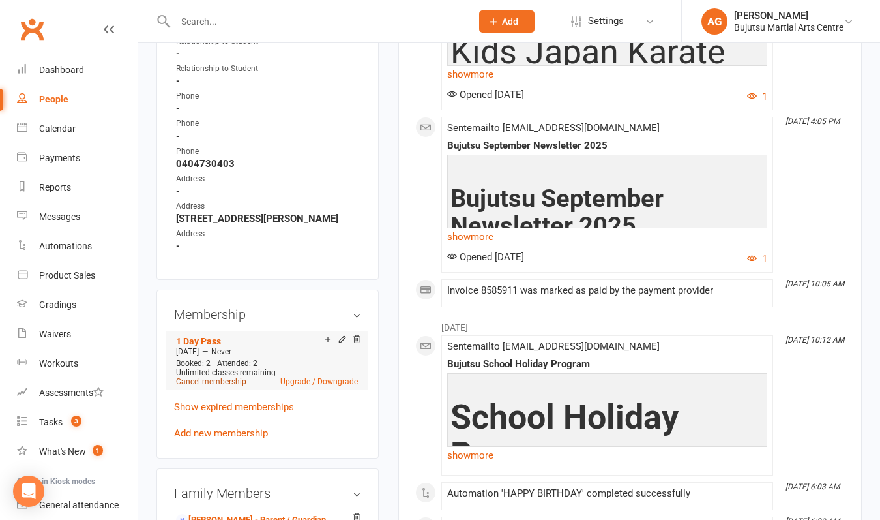
click at [206, 386] on link "Cancel membership" at bounding box center [211, 381] width 70 height 9
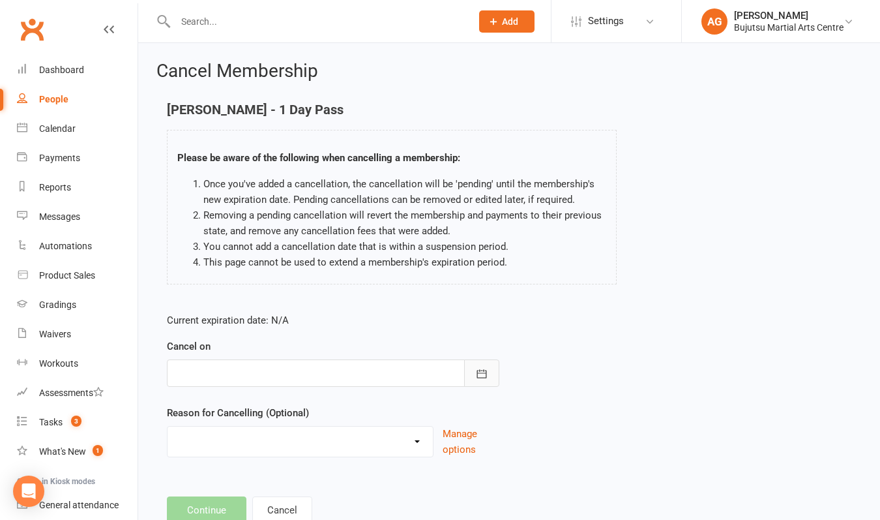
click at [485, 375] on icon "button" at bounding box center [481, 373] width 13 height 13
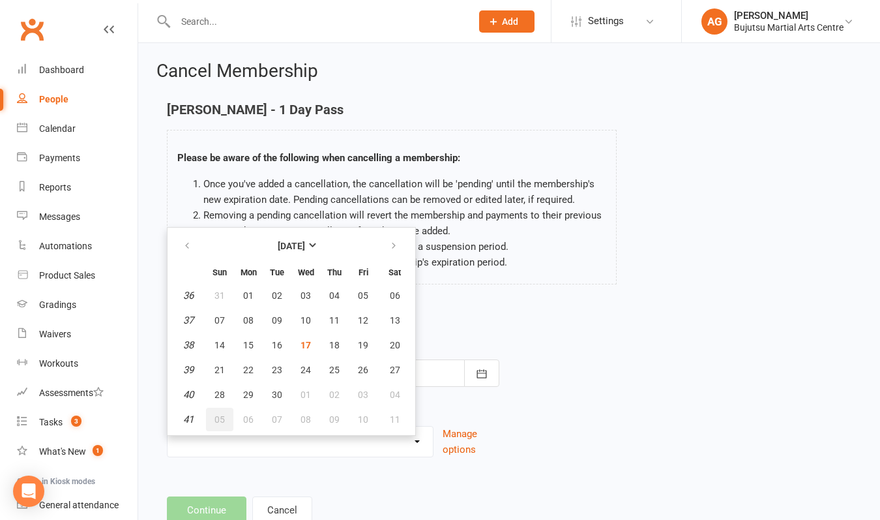
click at [213, 421] on button "05" at bounding box center [219, 418] width 27 height 23
type input "[DATE]"
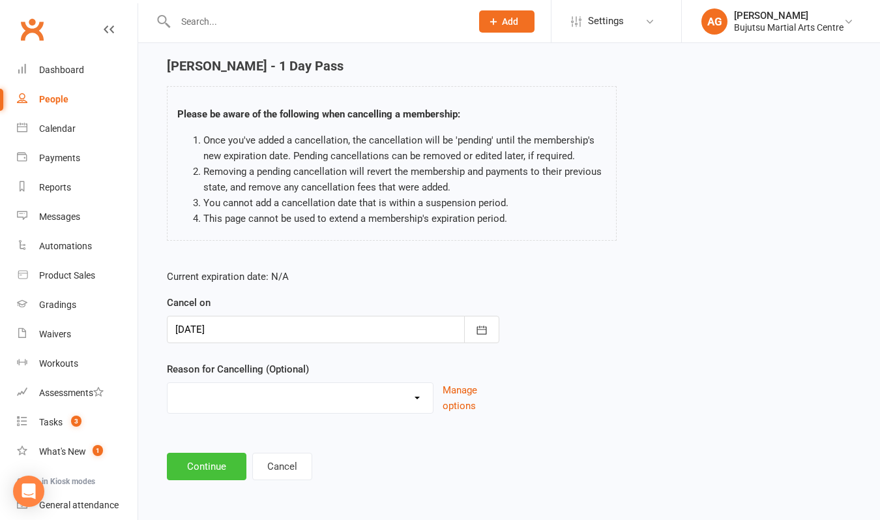
scroll to position [54, 0]
click at [220, 461] on button "Continue" at bounding box center [207, 465] width 80 height 27
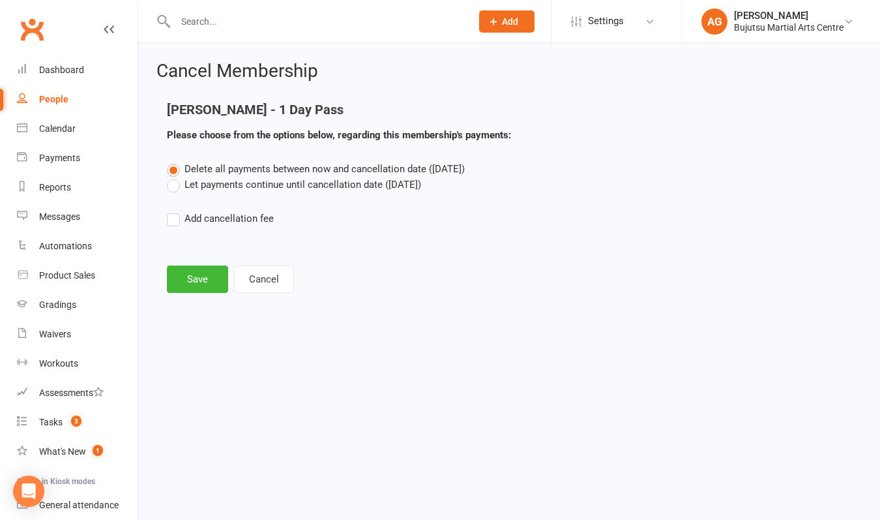
scroll to position [0, 0]
click at [173, 184] on label "Let payments continue until cancellation date ([DATE])" at bounding box center [294, 185] width 254 height 16
click at [173, 177] on input "Let payments continue until cancellation date ([DATE])" at bounding box center [171, 177] width 8 height 0
click at [190, 280] on button "Save" at bounding box center [197, 278] width 61 height 27
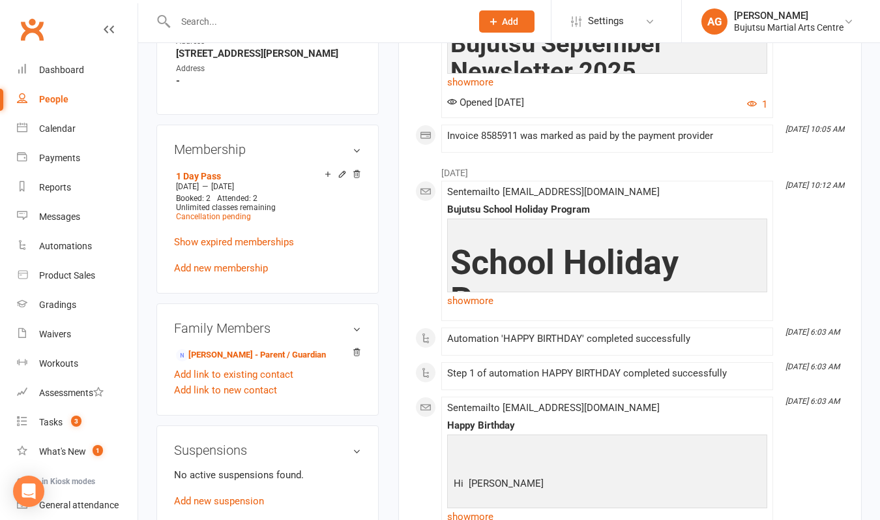
scroll to position [905, 0]
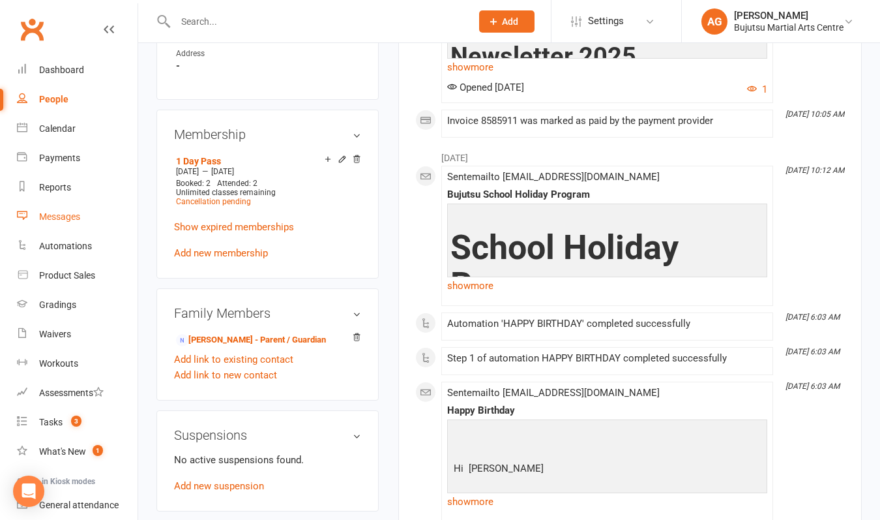
click at [64, 217] on div "Messages" at bounding box center [59, 216] width 41 height 10
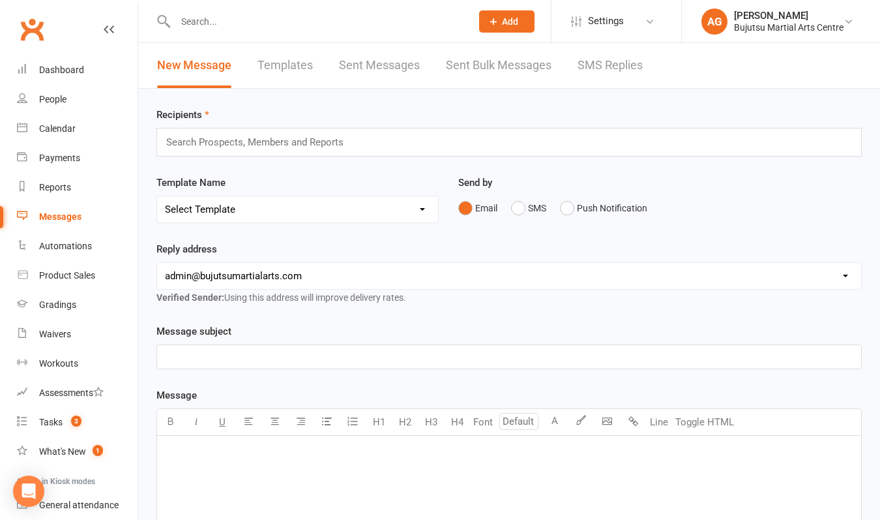
click at [311, 143] on input "text" at bounding box center [261, 142] width 192 height 17
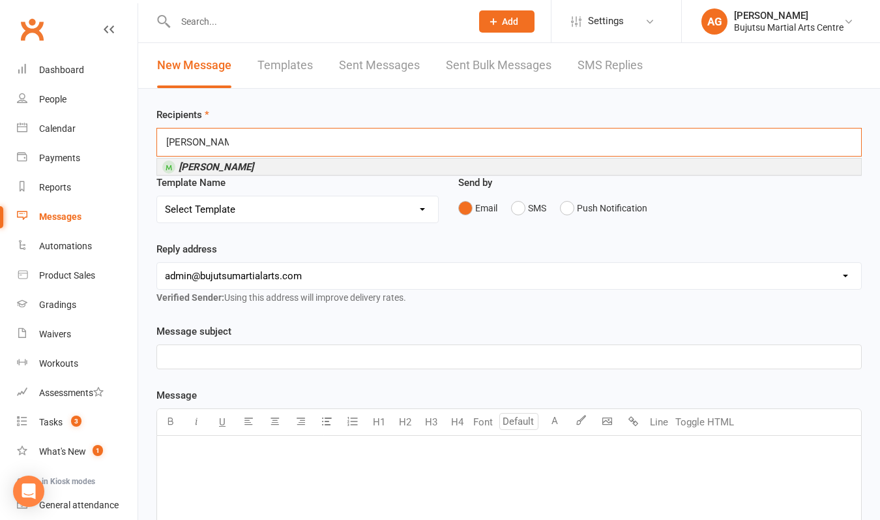
type input "[PERSON_NAME]"
click at [272, 166] on li "[PERSON_NAME]" at bounding box center [509, 166] width 704 height 16
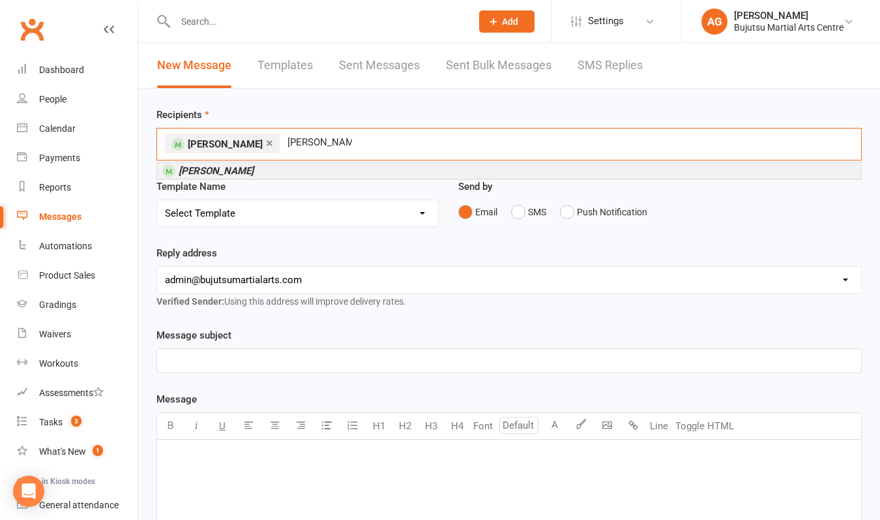
type input "[PERSON_NAME]"
drag, startPoint x: 272, startPoint y: 166, endPoint x: 264, endPoint y: 169, distance: 8.5
click at [264, 169] on li "[PERSON_NAME]" at bounding box center [509, 170] width 704 height 16
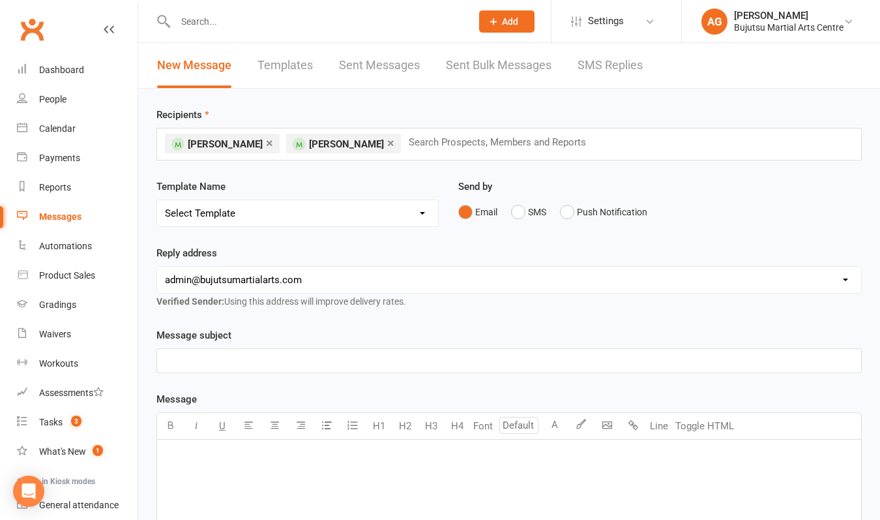
select select "30"
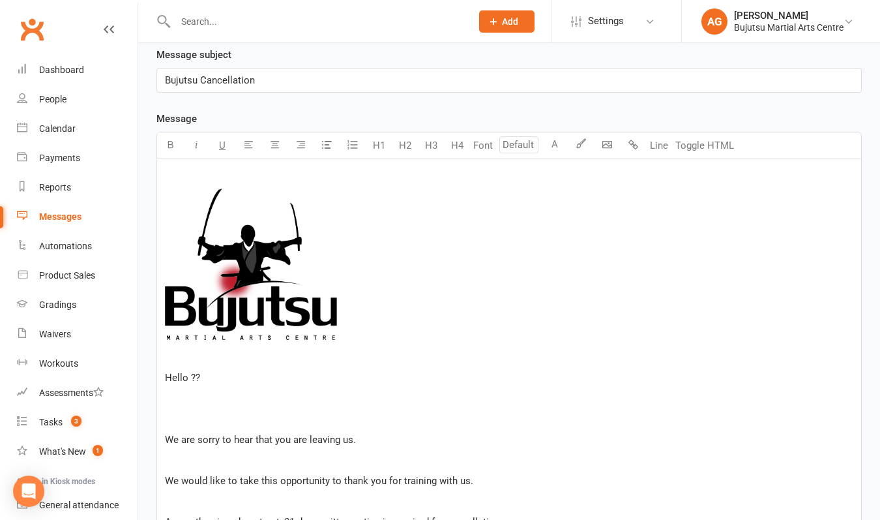
scroll to position [286, 0]
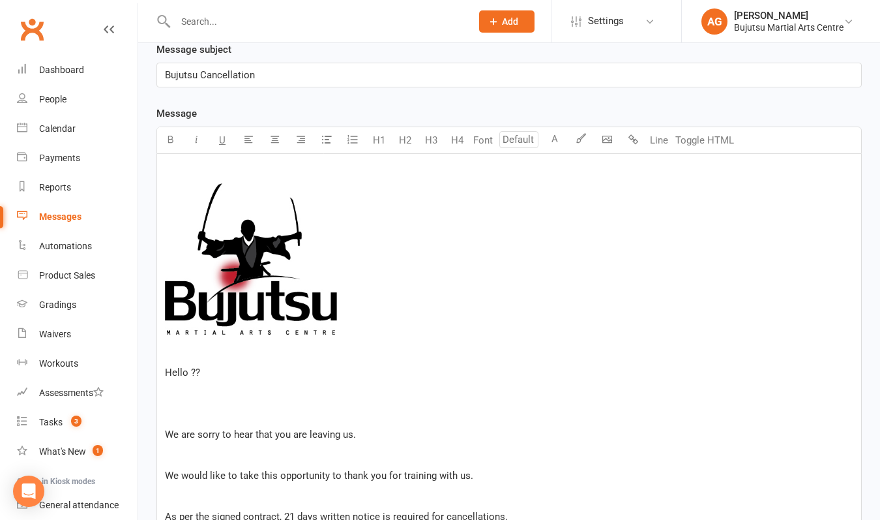
click at [212, 372] on p "Hello ??" at bounding box center [509, 372] width 688 height 16
click at [304, 436] on span "We are sorry to hear that you are leaving us." at bounding box center [260, 434] width 191 height 12
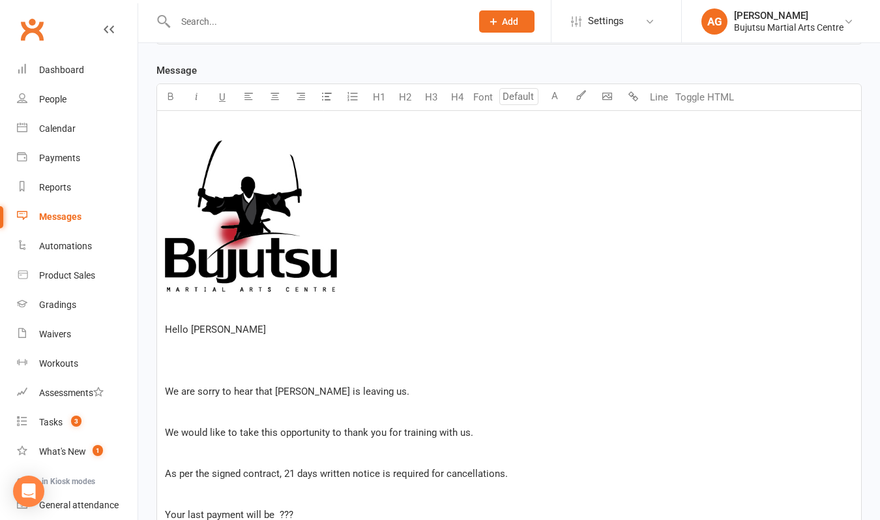
scroll to position [329, 0]
click at [382, 432] on span "We would like to take this opportunity to thank you for training with us." at bounding box center [319, 432] width 308 height 12
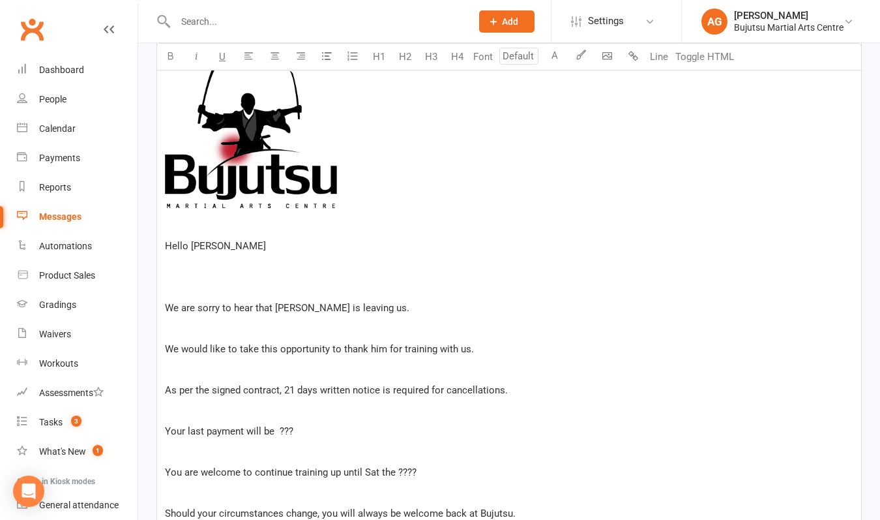
scroll to position [414, 0]
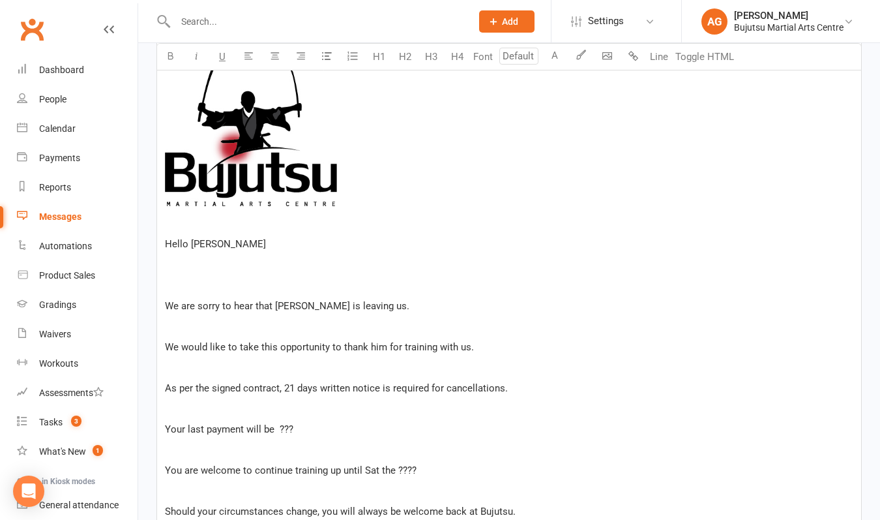
click at [291, 428] on span "Your last payment will be ???" at bounding box center [229, 429] width 128 height 12
click at [196, 471] on span "You are welcome to continue training up until Sat the ????" at bounding box center [291, 470] width 252 height 12
click at [404, 469] on p "He is welcome to continue training up until Sat the ????" at bounding box center [509, 470] width 688 height 16
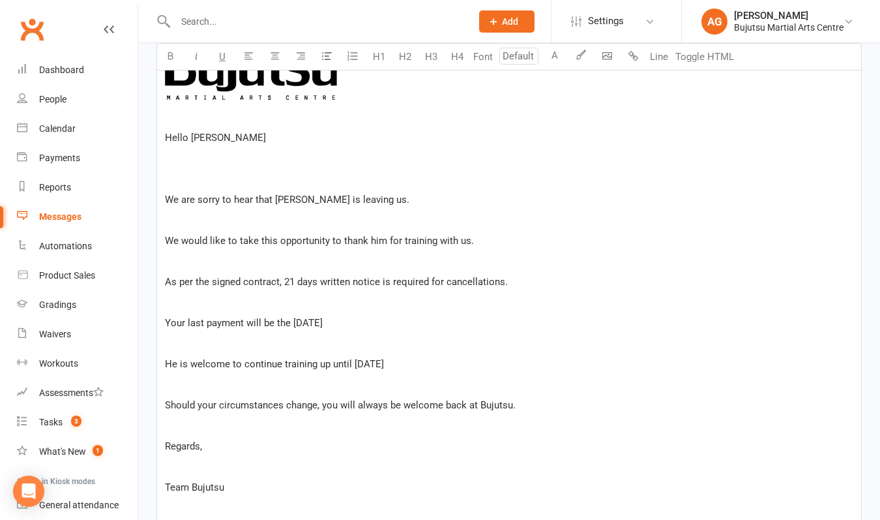
scroll to position [522, 0]
click at [337, 409] on span "Should your circumstances change, you will always be welcome back at Bujutsu." at bounding box center [340, 404] width 351 height 12
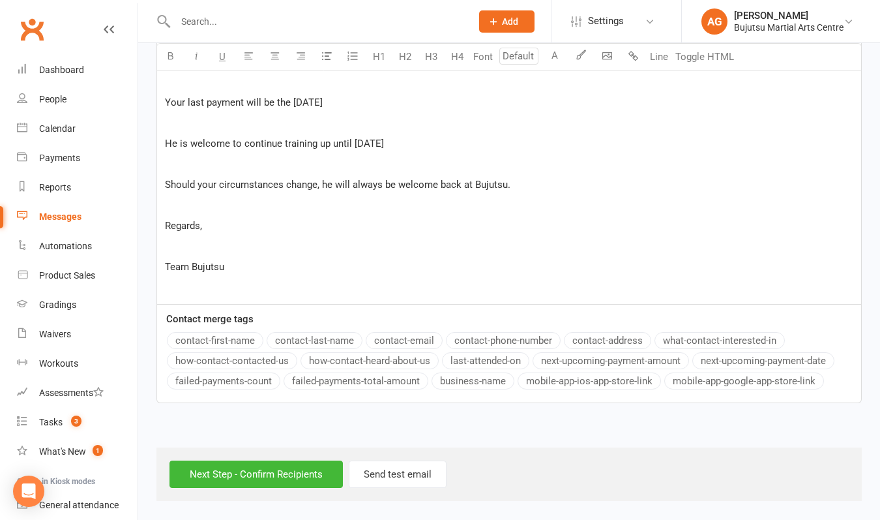
scroll to position [752, 0]
click at [281, 464] on input "Next Step - Confirm Recipients" at bounding box center [255, 473] width 173 height 27
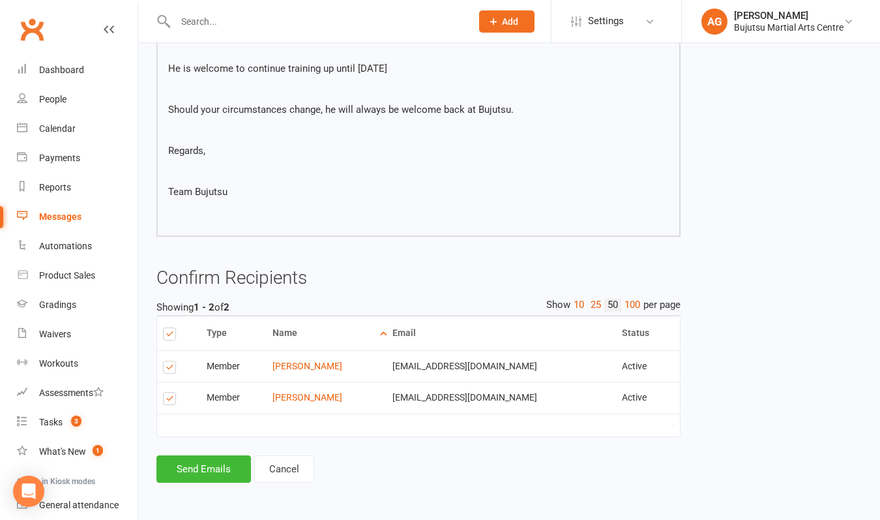
scroll to position [572, 0]
click at [200, 458] on button "Send Emails" at bounding box center [203, 468] width 95 height 27
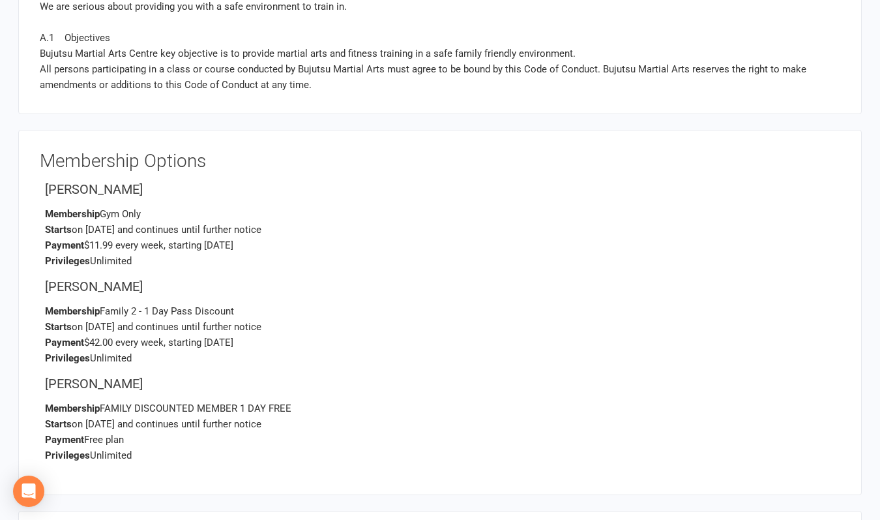
scroll to position [2226, 0]
